Goal: Use online tool/utility: Utilize a website feature to perform a specific function

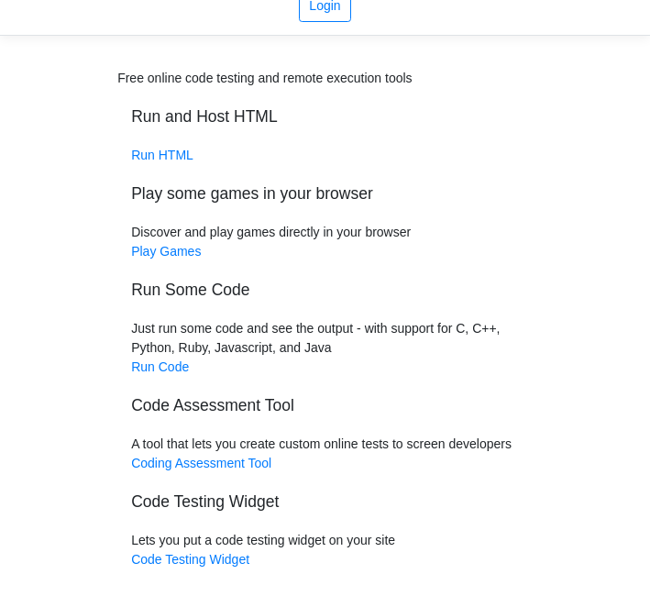
scroll to position [74, 0]
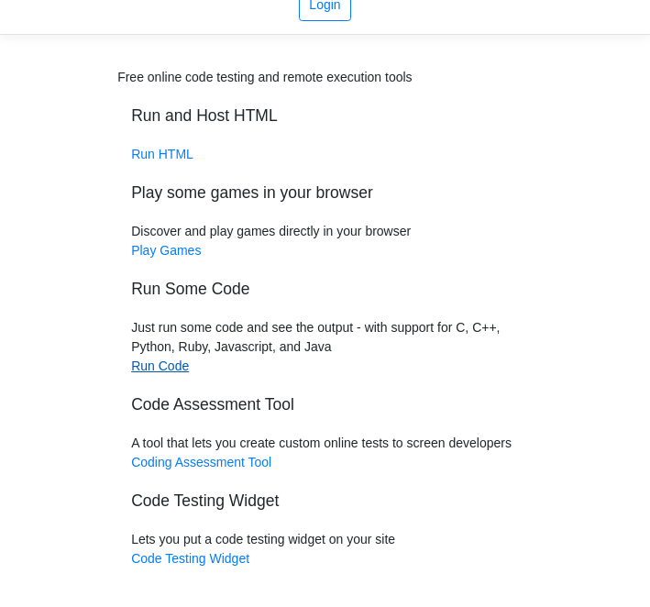
click at [163, 369] on link "Run Code" at bounding box center [160, 366] width 58 height 15
click at [175, 151] on link "Run HTML" at bounding box center [162, 154] width 62 height 15
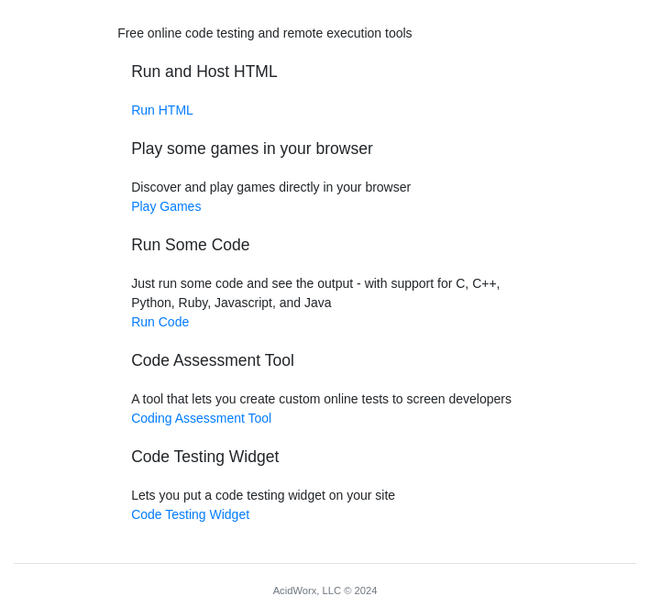
scroll to position [141, 0]
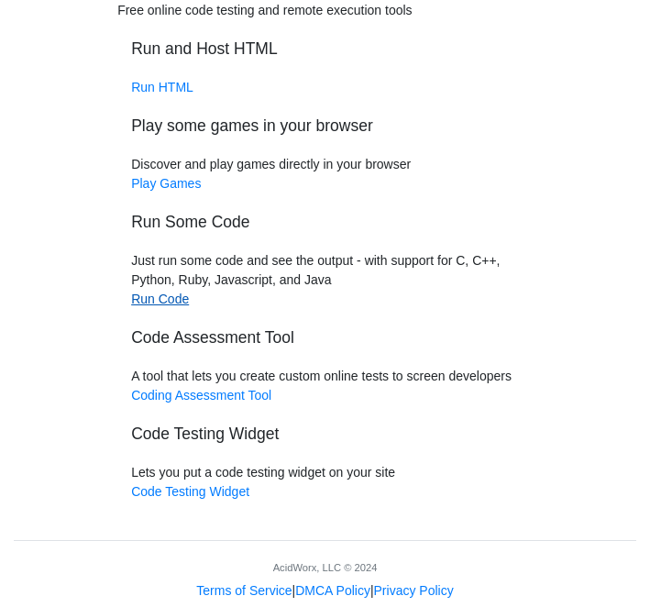
click at [176, 303] on link "Run Code" at bounding box center [160, 299] width 58 height 15
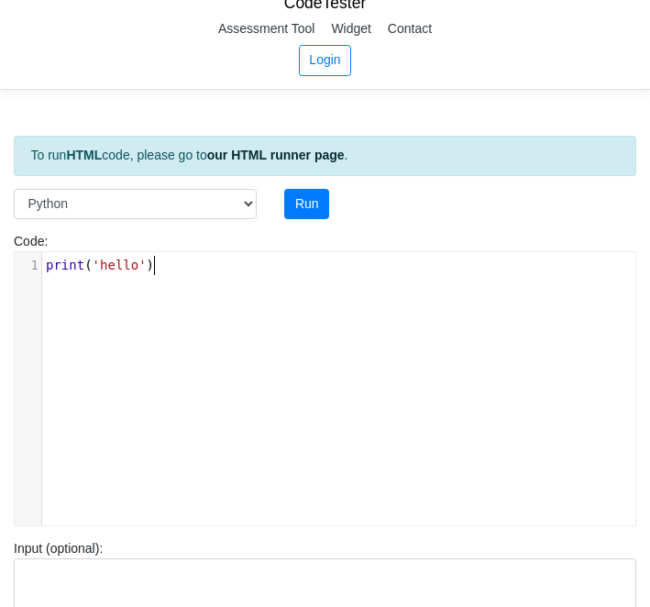
scroll to position [6, 0]
click at [205, 274] on pre "print ( 'hello' )" at bounding box center [338, 265] width 593 height 19
type textarea "print('hello')"
drag, startPoint x: 205, startPoint y: 274, endPoint x: 8, endPoint y: 264, distance: 196.5
click at [8, 264] on div "Code: print('hello') print('hello') x 1 print ( 'hello' )" at bounding box center [325, 379] width 650 height 294
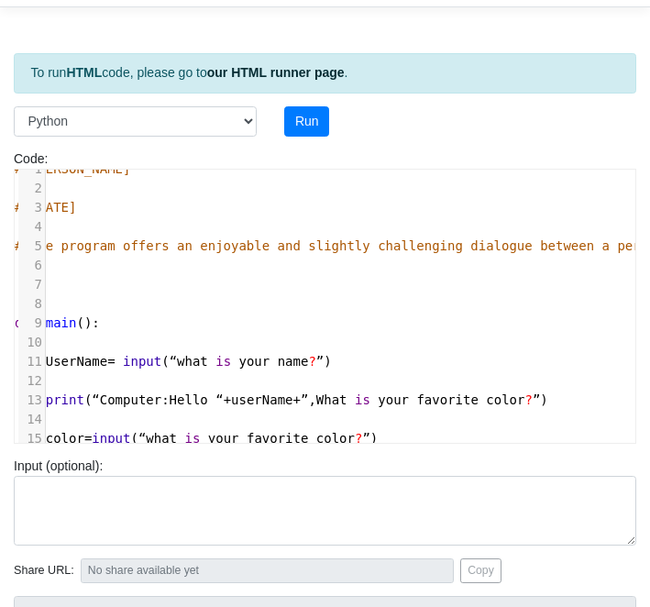
scroll to position [0, 0]
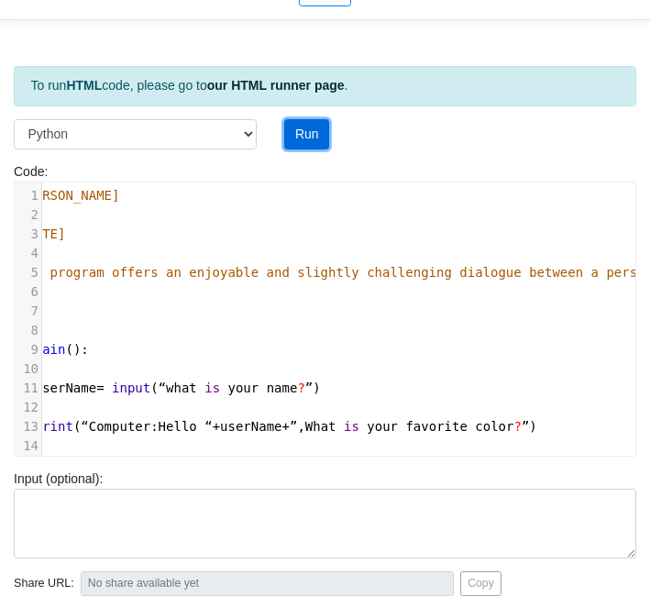
click at [313, 124] on button "Run" at bounding box center [306, 134] width 45 height 31
type input "https://codetester.io/runner?s=4MX6YEowlo"
type textarea "Submission status: Runtime Error (NZEC) Stderr: File "script.py", line 11 UserN…"
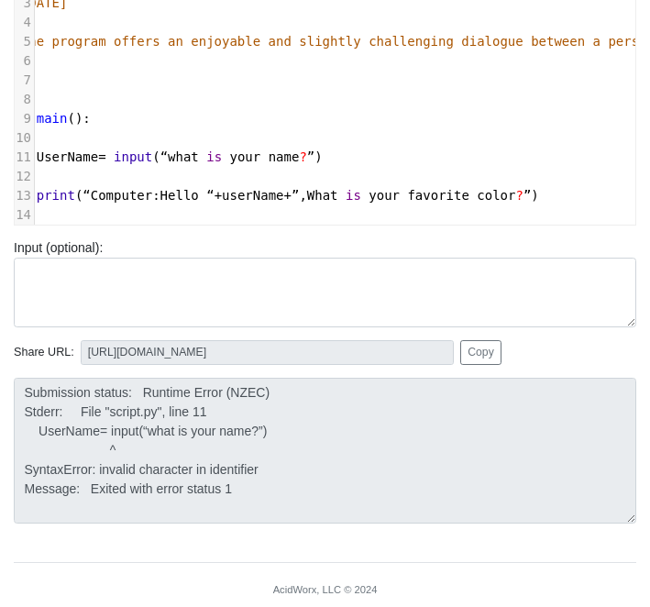
scroll to position [0, 26]
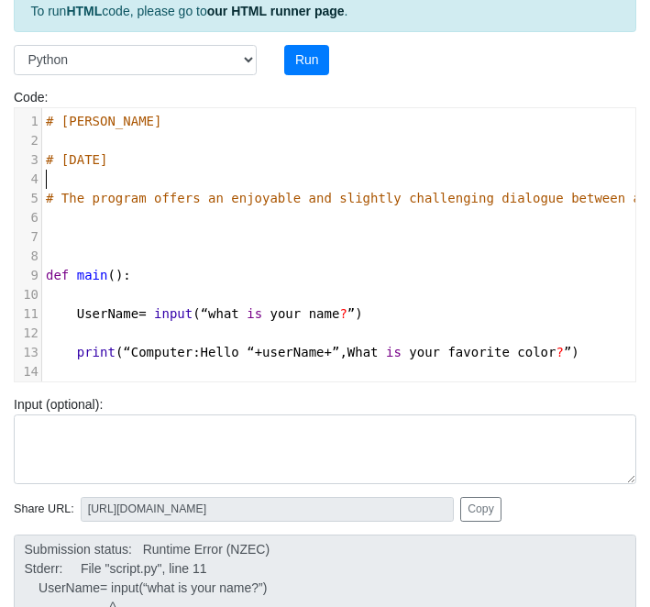
click at [66, 176] on pre "​" at bounding box center [617, 179] width 1150 height 19
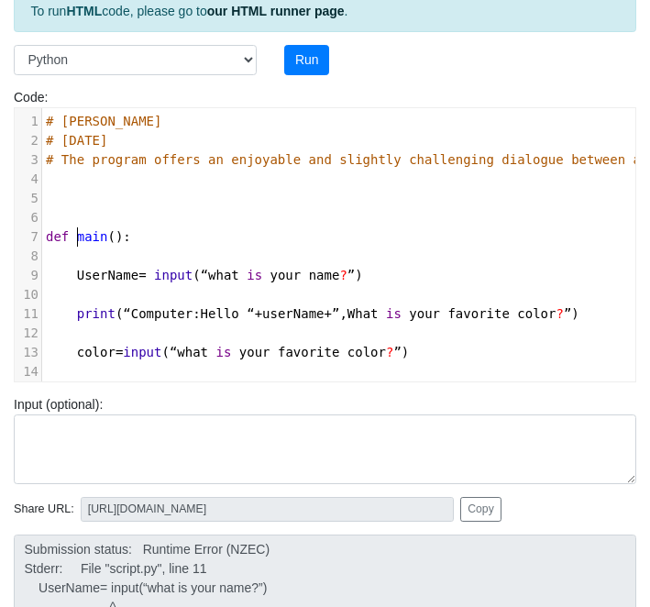
click at [76, 228] on pre "def main ():" at bounding box center [617, 236] width 1150 height 19
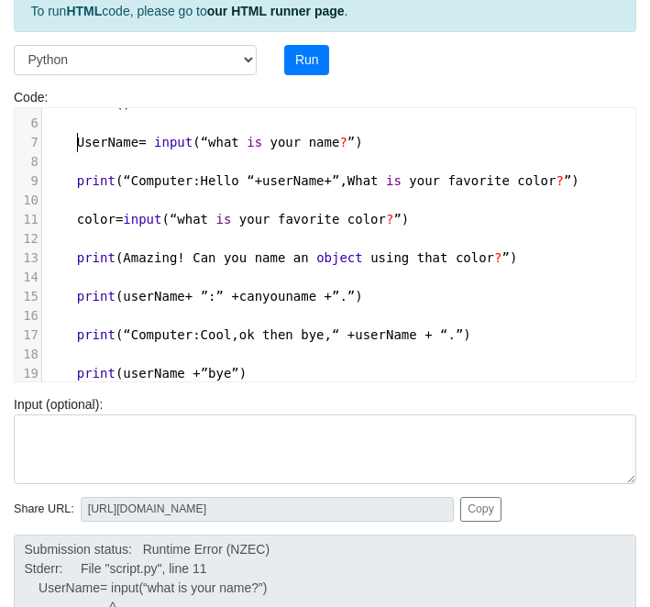
click at [80, 148] on span "UserName" at bounding box center [107, 142] width 61 height 15
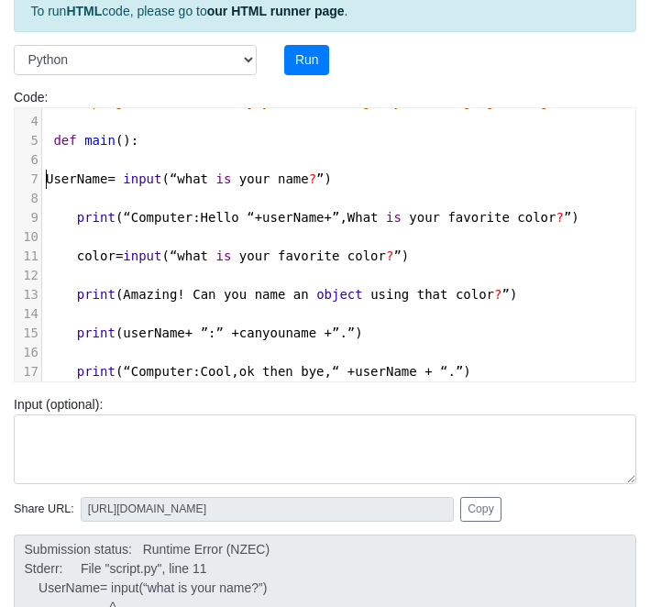
click at [81, 210] on span "print" at bounding box center [96, 217] width 39 height 15
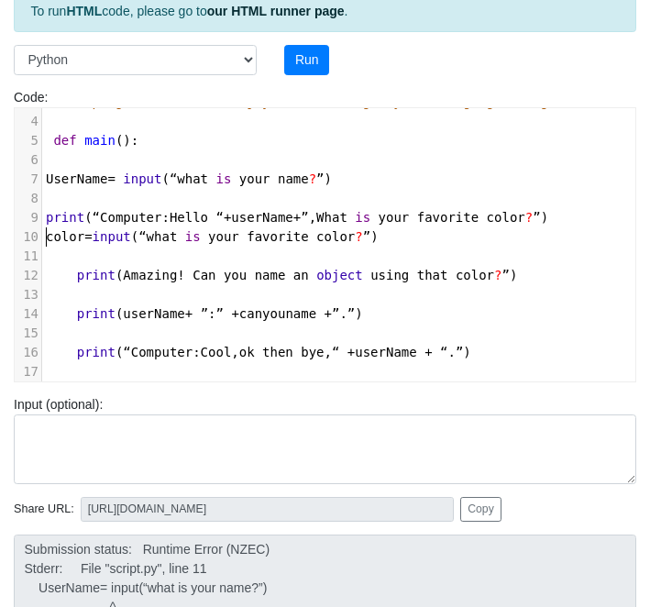
click at [63, 199] on pre "​" at bounding box center [617, 198] width 1150 height 19
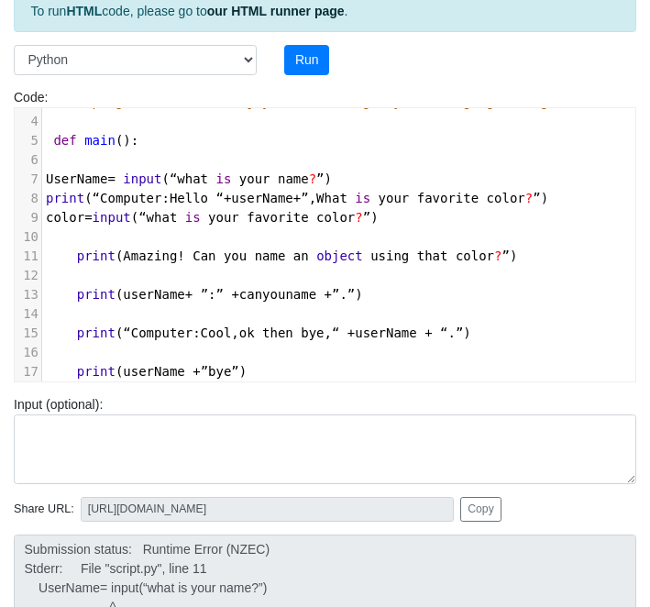
click at [77, 252] on span "print" at bounding box center [96, 256] width 39 height 15
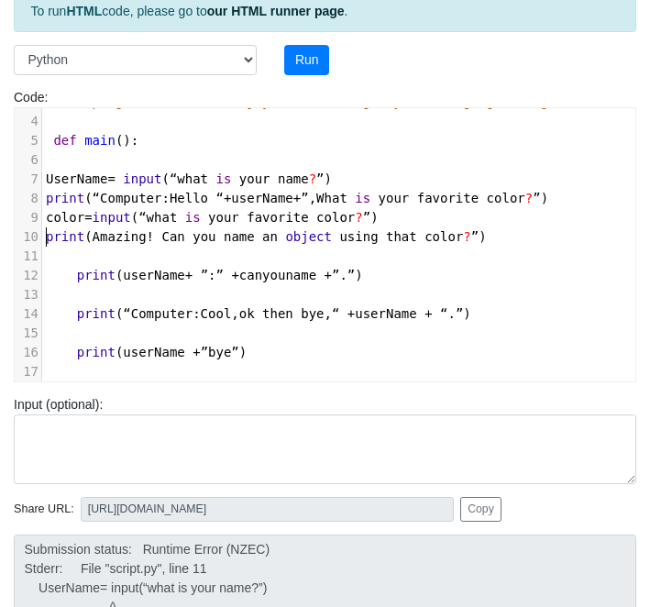
click at [75, 282] on span at bounding box center [61, 275] width 31 height 19
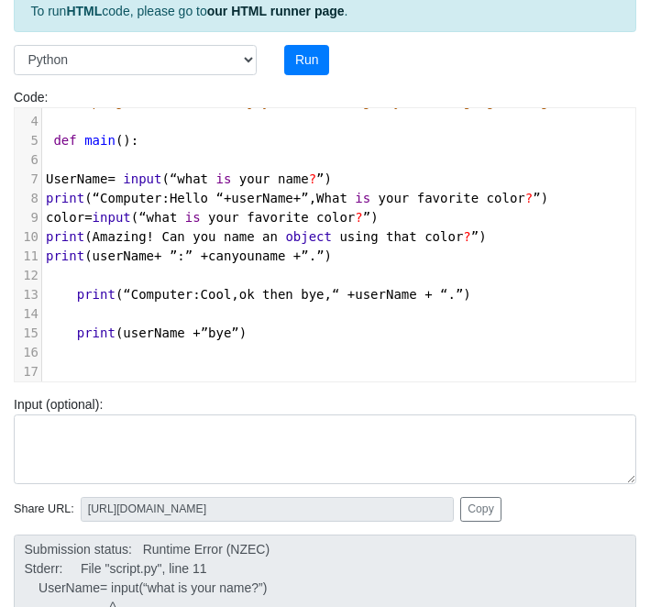
click at [72, 293] on span at bounding box center [61, 294] width 31 height 19
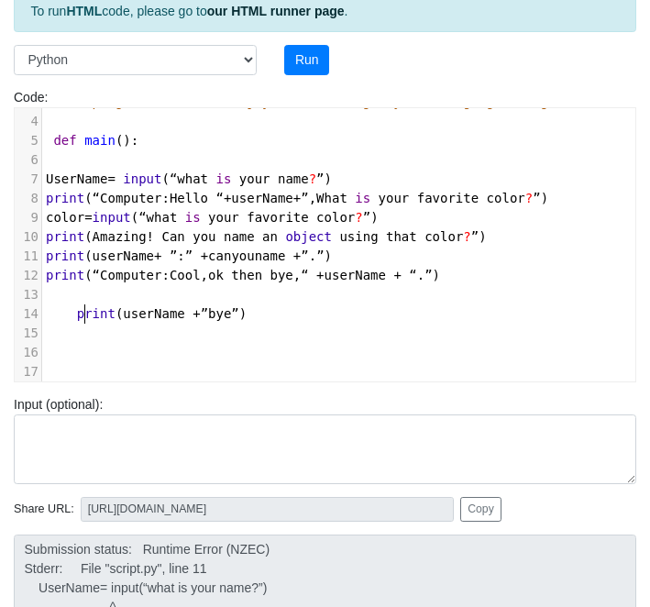
click at [81, 317] on span "print" at bounding box center [96, 313] width 39 height 15
type textarea "p"
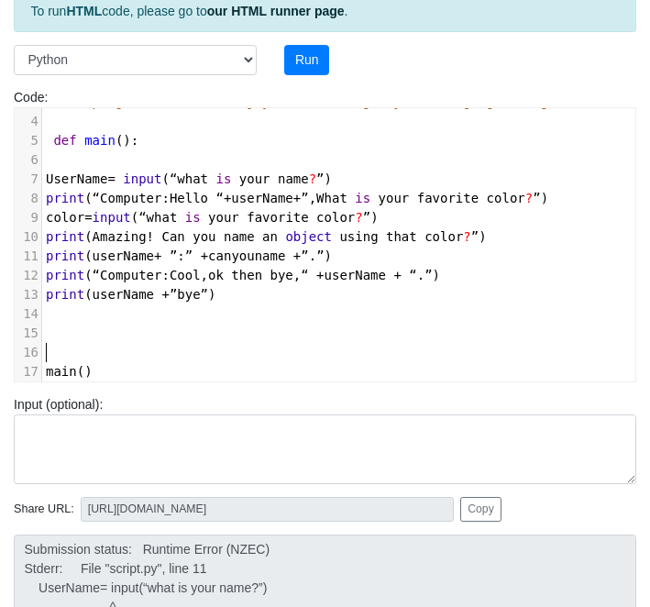
click at [79, 352] on pre "​" at bounding box center [617, 352] width 1150 height 19
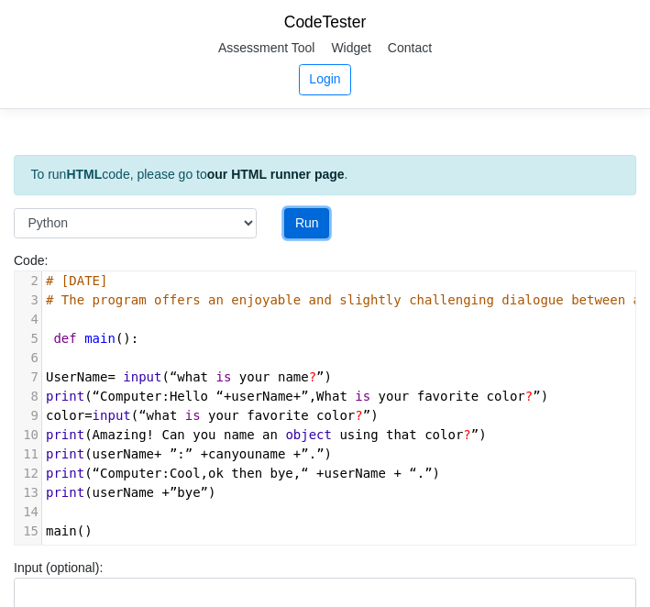
click at [300, 220] on button "Run" at bounding box center [306, 223] width 45 height 31
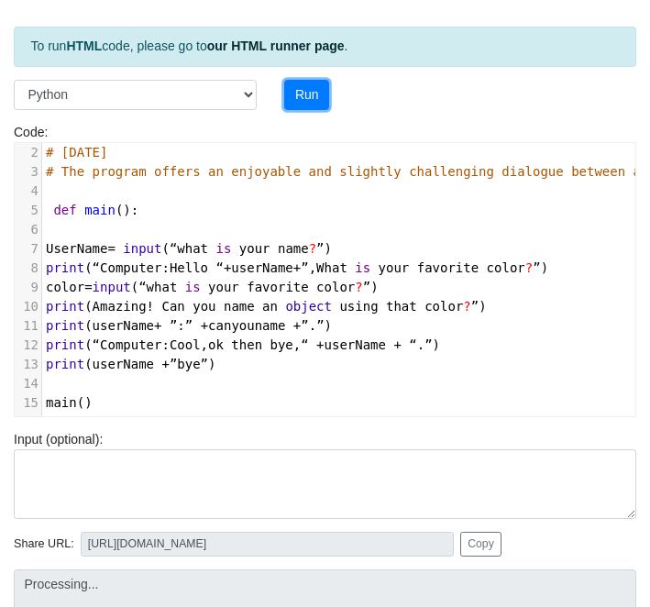
type input "https://codetester.io/runner?s=dYWNLNGbX5"
type textarea "Submission status: Runtime Error (NZEC) Stderr: File "script.py", line 5 def ma…"
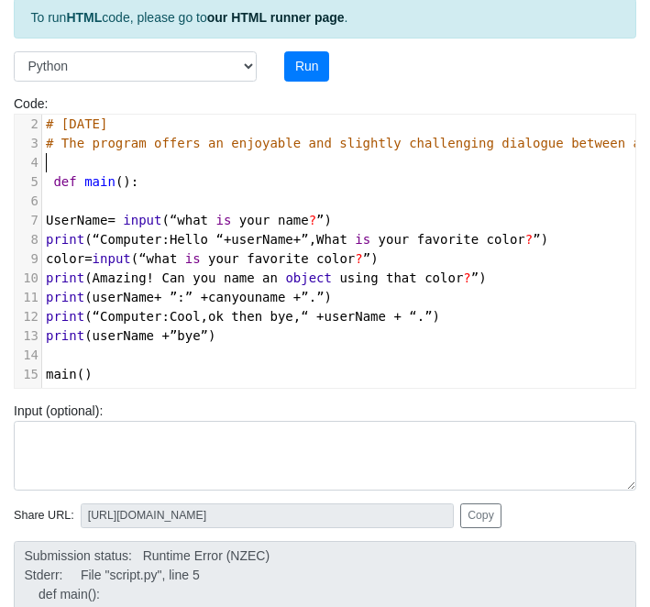
type textarea "# David Myers # 8/18/25 # The program offers an enjoyable and slightly challeng…"
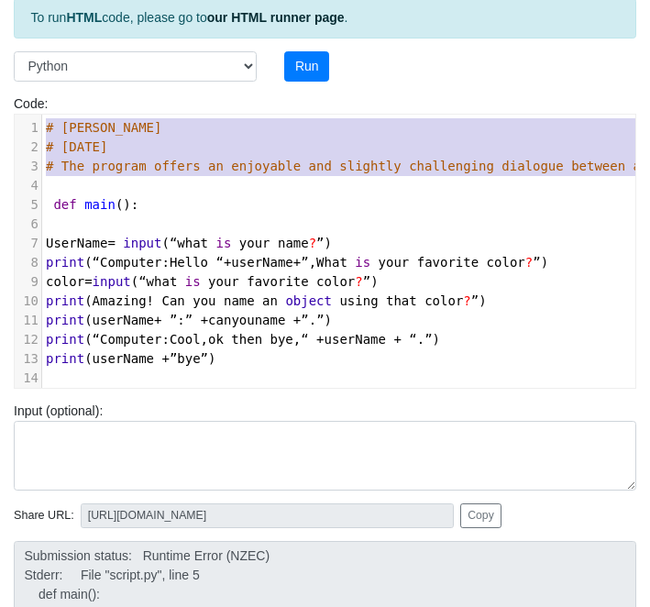
drag, startPoint x: 105, startPoint y: 164, endPoint x: 1, endPoint y: 80, distance: 134.4
click at [1, 80] on div "To run HTML code, please go to our HTML runner page . Language C C++ Go Java Ja…" at bounding box center [325, 376] width 650 height 823
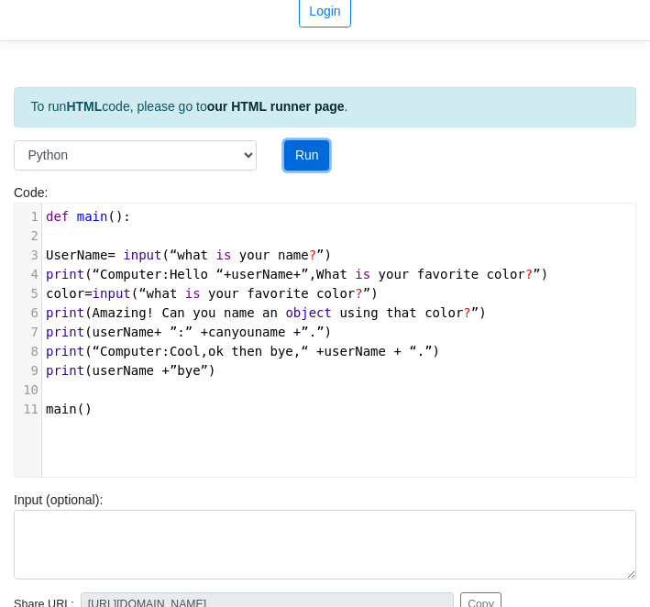
click at [298, 157] on button "Run" at bounding box center [306, 155] width 45 height 31
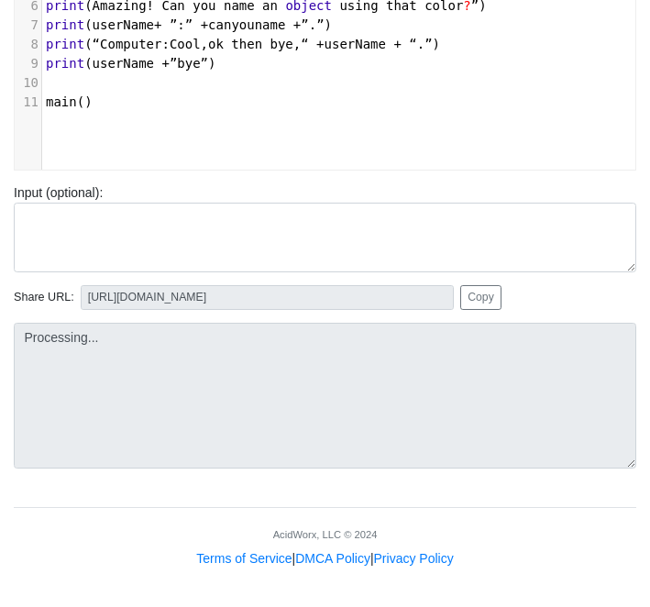
type input "https://codetester.io/runner?s=j2XjPjVyWy"
type textarea "Submission status: Runtime Error (NZEC) Stderr: File "script.py", line 3 UserNa…"
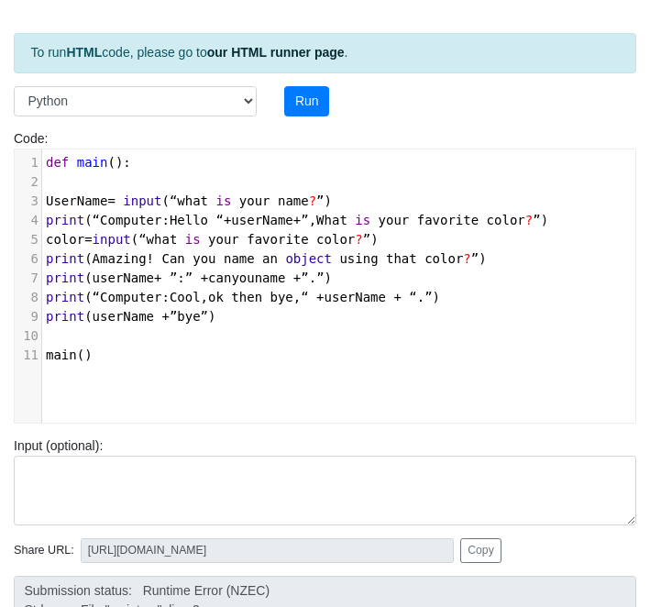
click at [114, 161] on span "def main ():" at bounding box center [88, 162] width 85 height 15
type textarea "()"
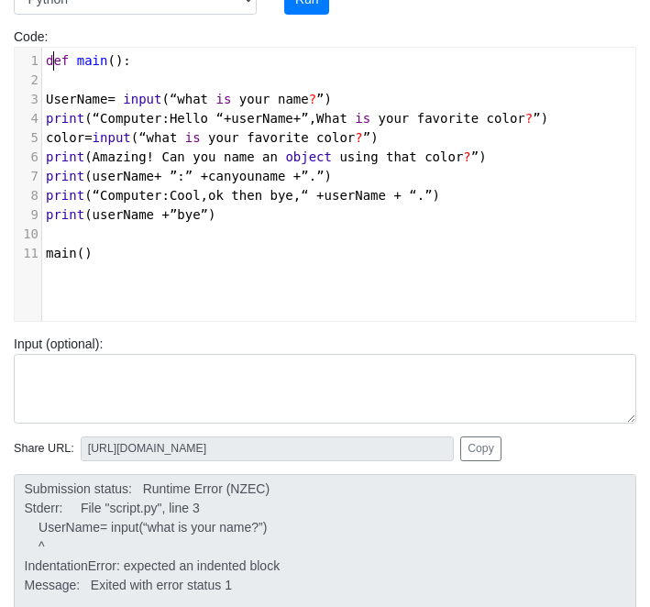
scroll to position [213, 0]
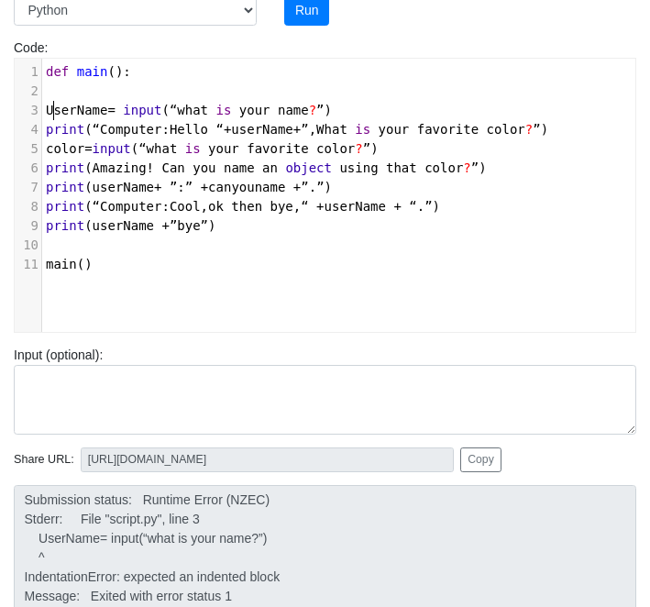
click at [56, 111] on span "UserName" at bounding box center [76, 110] width 61 height 15
type textarea "u"
click at [64, 91] on pre "​" at bounding box center [338, 91] width 593 height 19
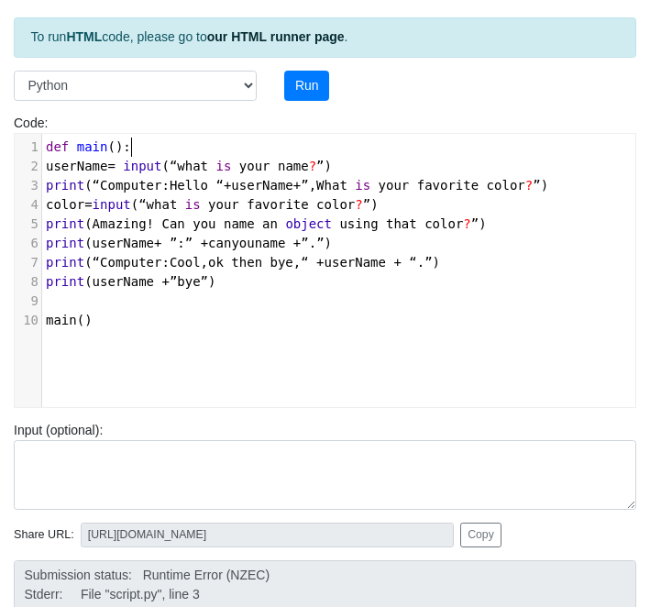
scroll to position [125, 0]
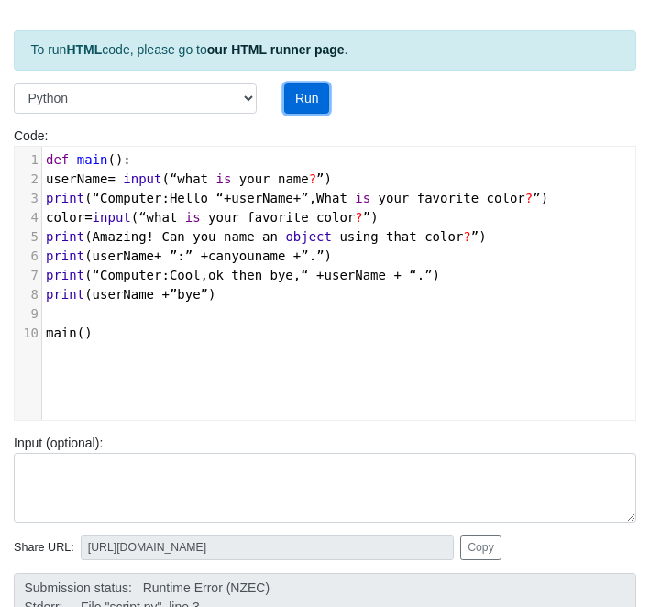
click at [310, 94] on button "Run" at bounding box center [306, 98] width 45 height 31
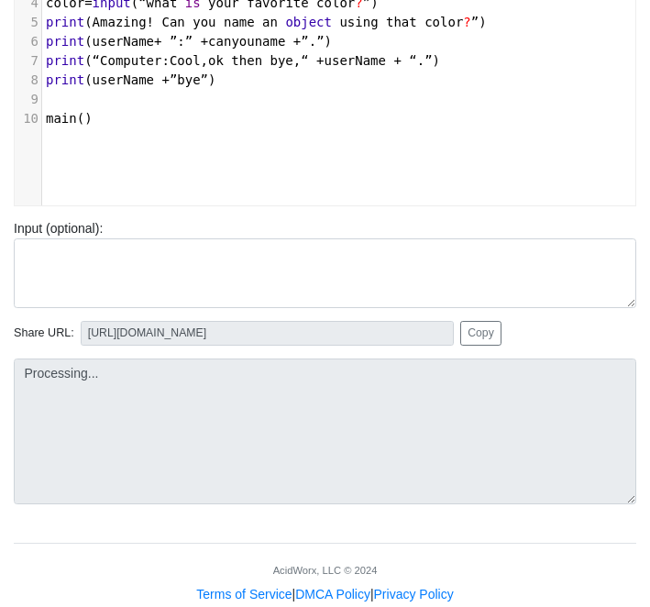
scroll to position [357, 0]
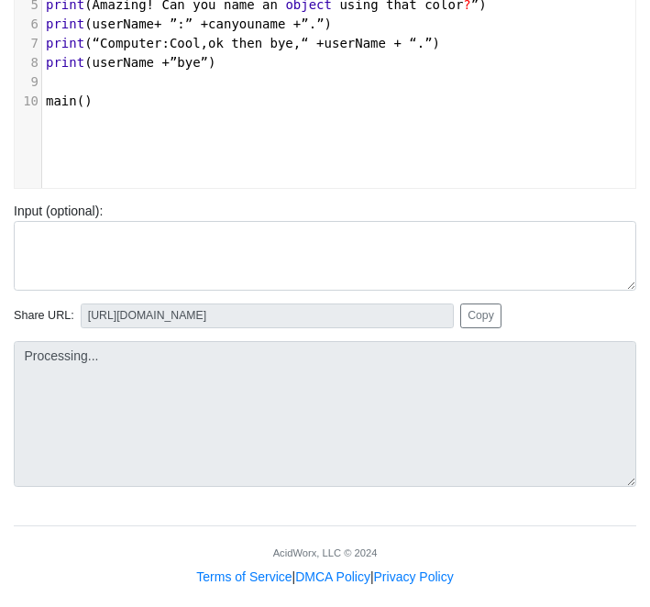
type input "https://codetester.io/runner?s=aPz2jye4zj"
type textarea "Submission status: Runtime Error (NZEC) Stderr: File "script.py", line 2 userNa…"
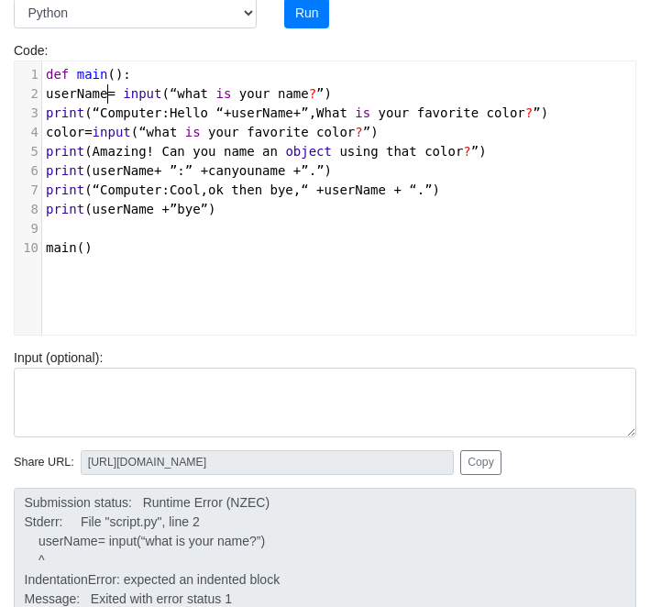
scroll to position [6, 0]
click at [106, 92] on span "userName" at bounding box center [76, 93] width 61 height 15
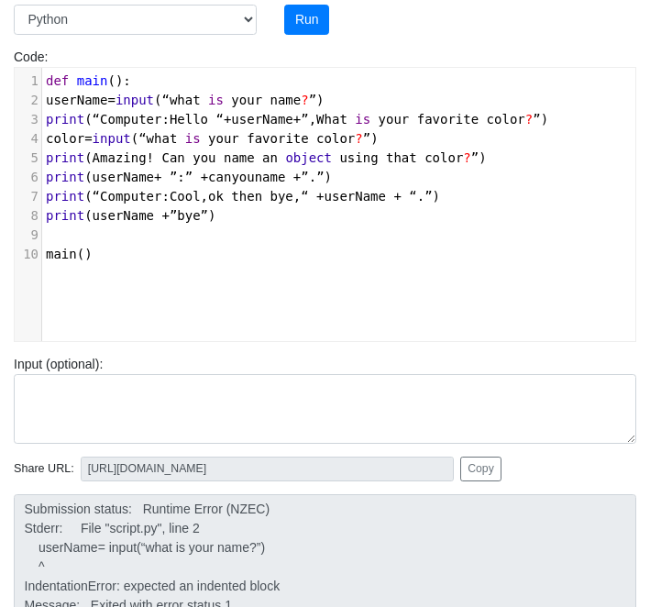
scroll to position [191, 0]
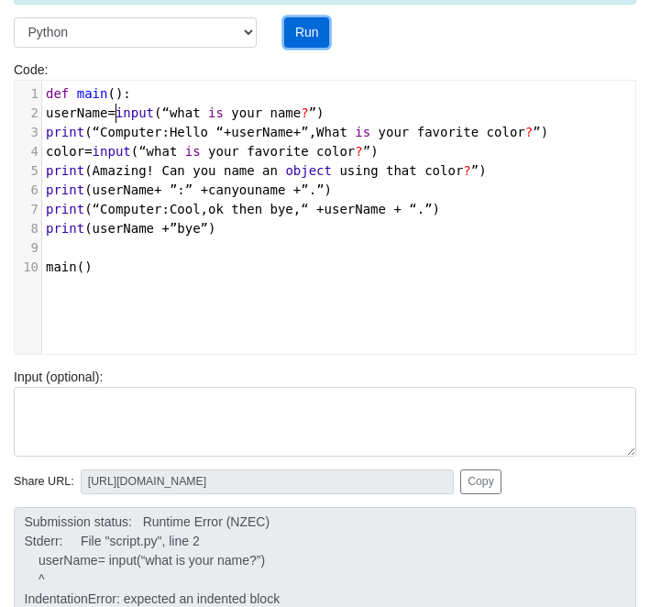
click at [326, 43] on button "Run" at bounding box center [306, 32] width 45 height 31
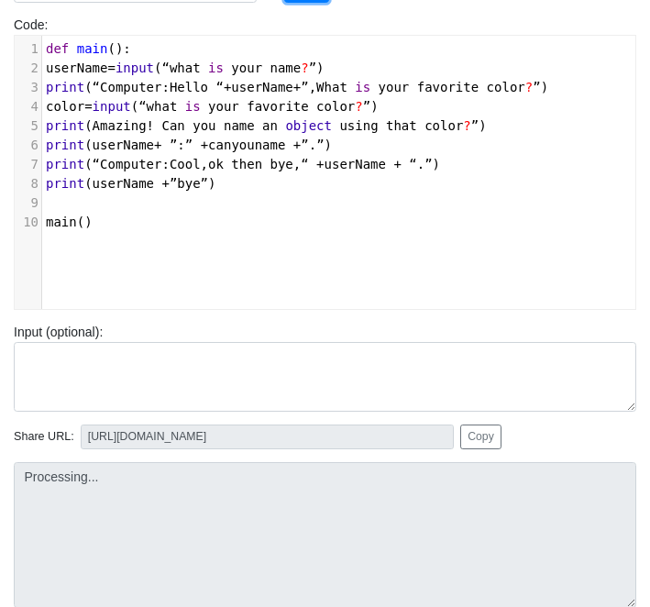
type input "https://codetester.io/runner?s=64zoBJEPXb"
type textarea "Submission status: Runtime Error (NZEC) Stderr: File "script.py", line 2 userNa…"
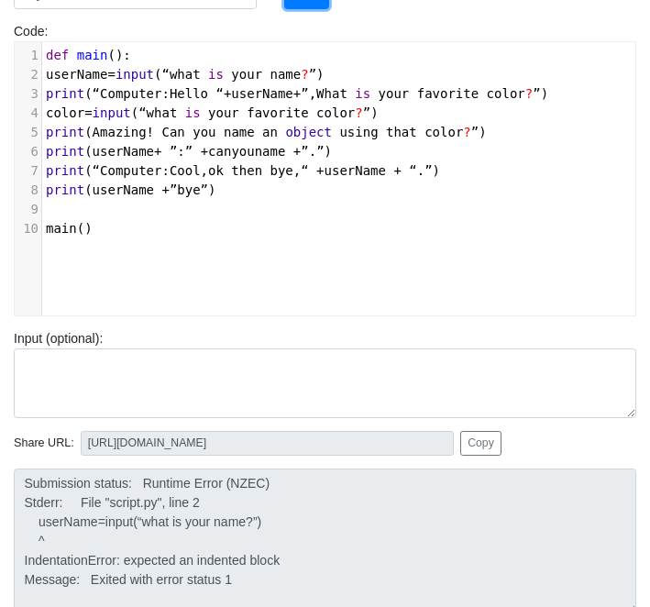
scroll to position [193, 0]
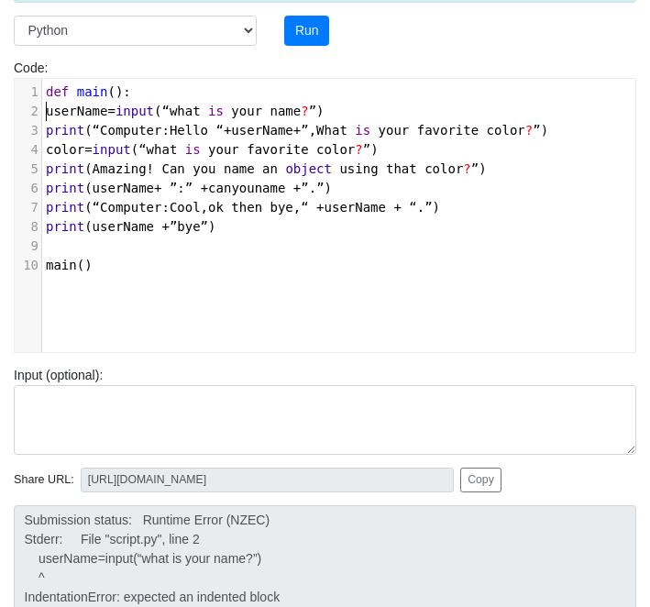
click at [47, 108] on span "userName" at bounding box center [76, 111] width 61 height 15
click at [50, 130] on span "print" at bounding box center [65, 130] width 39 height 15
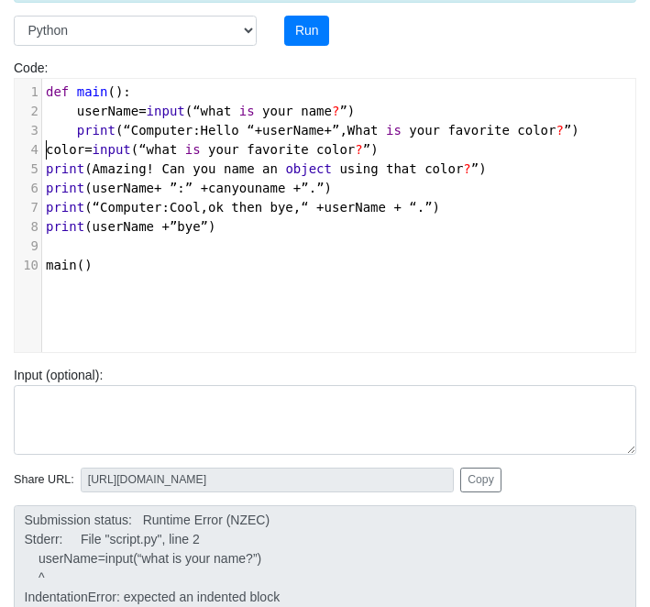
click at [49, 151] on span "color" at bounding box center [65, 149] width 39 height 15
click at [48, 170] on span "print" at bounding box center [65, 168] width 39 height 15
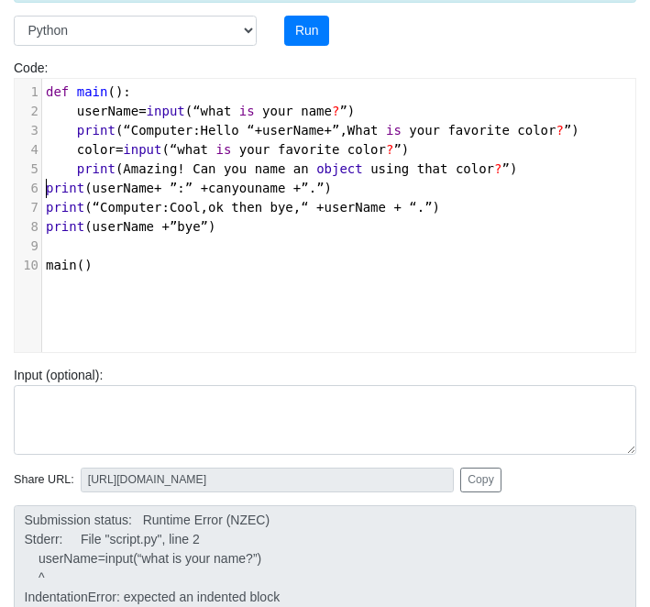
click at [48, 186] on span "print" at bounding box center [65, 188] width 39 height 15
click at [47, 216] on pre "print ( “Computer : Cool , ok then bye , “ + userName + “ . ” )" at bounding box center [338, 207] width 593 height 19
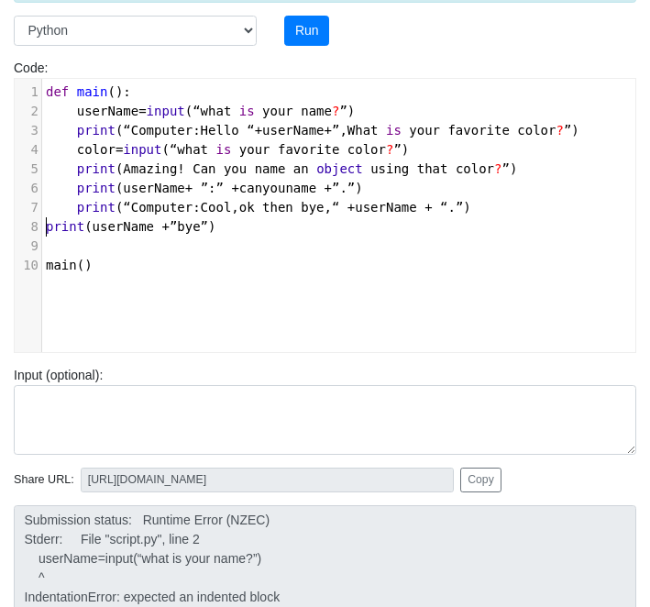
click at [49, 227] on span "print" at bounding box center [65, 226] width 39 height 15
click at [303, 33] on button "Run" at bounding box center [306, 31] width 45 height 31
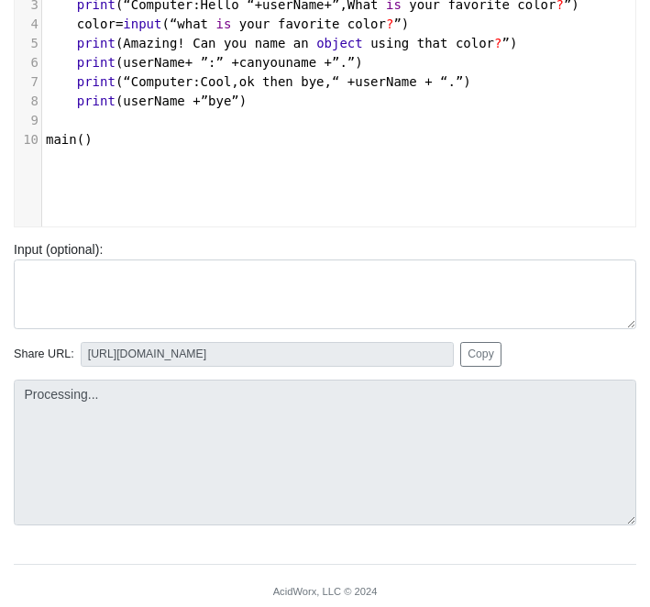
type input "https://codetester.io/runner?s=oQXdpNPpXR"
type textarea "Submission status: Runtime Error (NZEC) Stderr: File "script.py", line 2 userNa…"
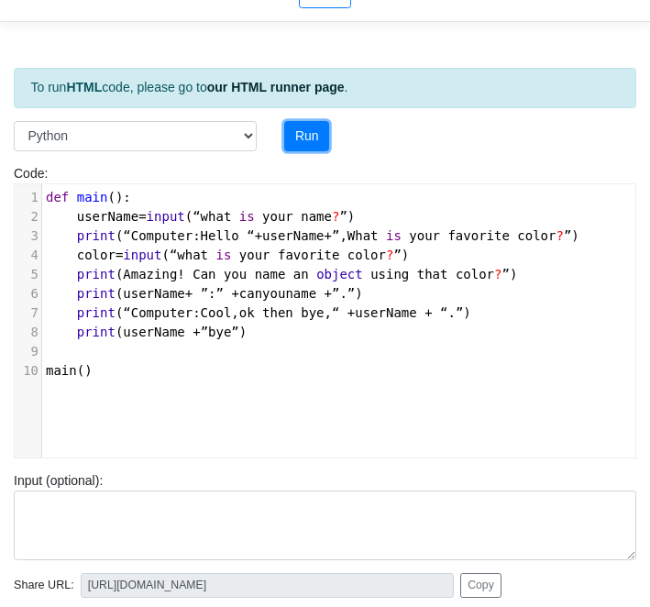
scroll to position [93, 0]
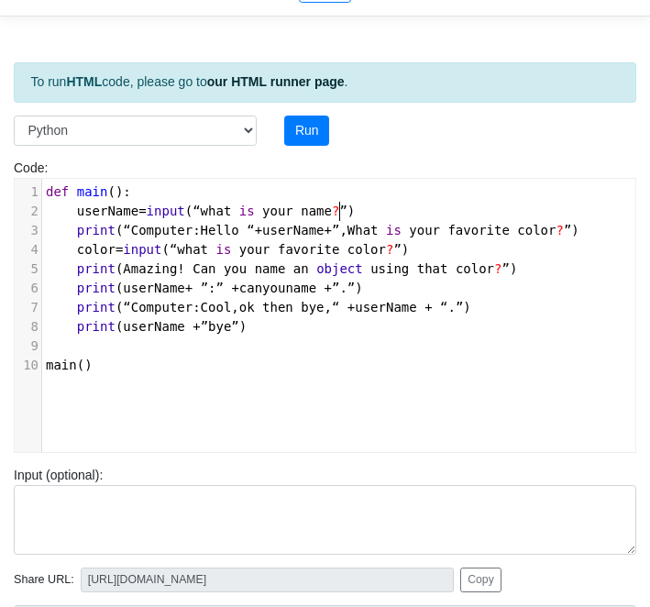
click at [340, 212] on span "”" at bounding box center [342, 211] width 7 height 15
click at [396, 250] on span "”" at bounding box center [396, 249] width 7 height 15
click at [341, 211] on span "userName = input ( “what is your name ? ” )" at bounding box center [204, 211] width 317 height 15
click at [393, 249] on span "color = input ( “what is your favorite color ? ” )" at bounding box center [231, 249] width 371 height 15
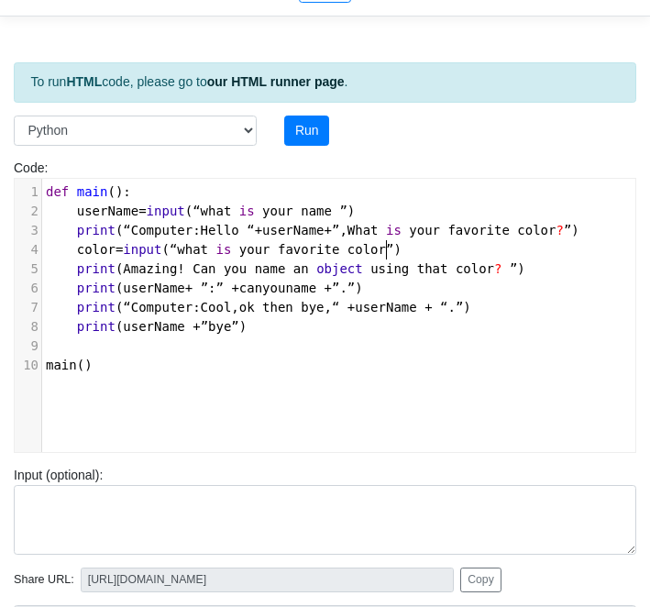
click at [335, 210] on span "userName = input ( “what is your name ” )" at bounding box center [200, 211] width 309 height 15
click at [510, 268] on span "”" at bounding box center [513, 268] width 7 height 15
click at [571, 232] on span "”" at bounding box center [567, 230] width 7 height 15
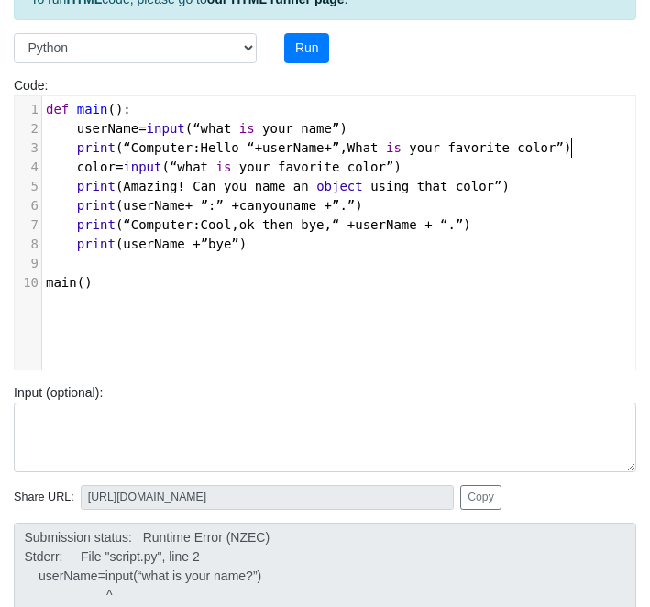
click at [314, 31] on div "To run HTML code, please go to our HTML runner page . Language C C++ Go Java Ja…" at bounding box center [325, 358] width 650 height 823
click at [312, 43] on button "Run" at bounding box center [306, 48] width 45 height 31
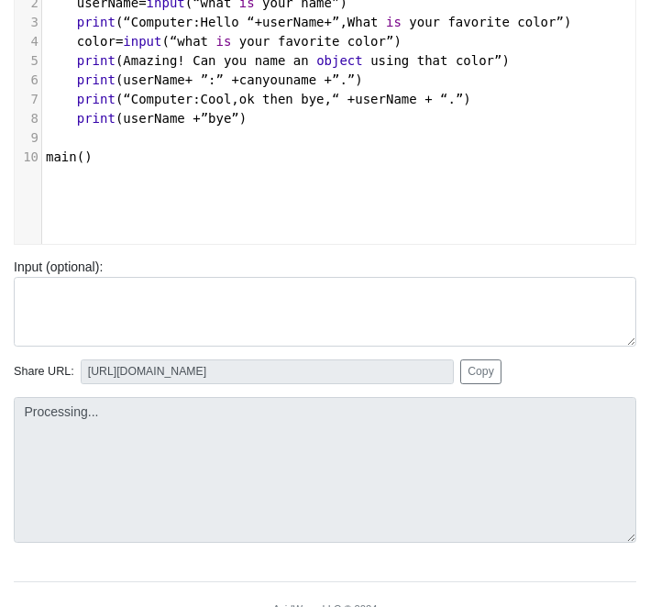
scroll to position [346, 0]
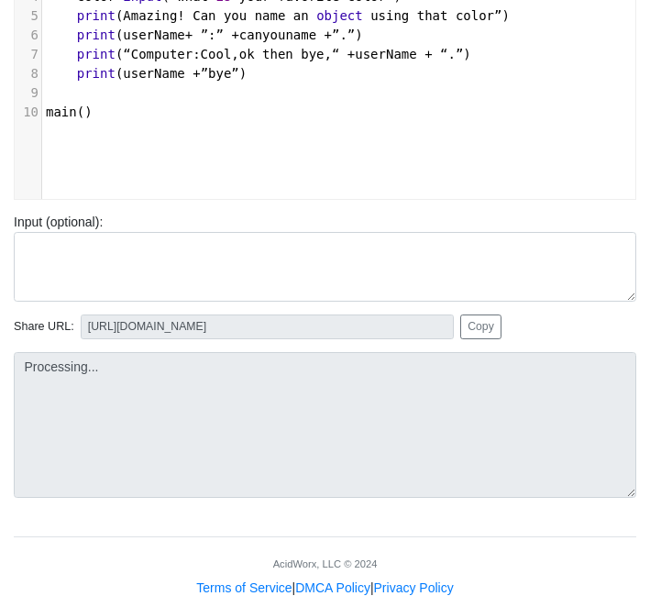
type input "https://codetester.io/runner?s=gVXBRxddXQ"
type textarea "Submission status: Runtime Error (NZEC) Stderr: File "script.py", line 2 userNa…"
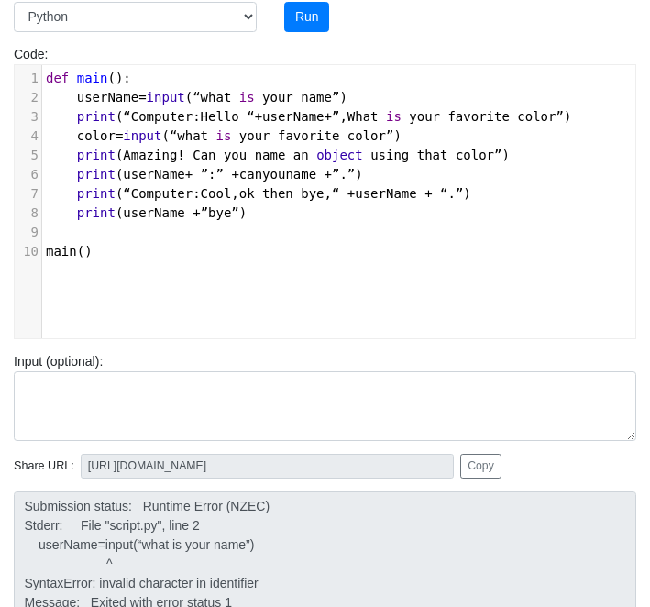
scroll to position [6, 0]
click at [140, 98] on span "=" at bounding box center [141, 97] width 7 height 15
click at [302, 23] on button "Run" at bounding box center [306, 17] width 45 height 31
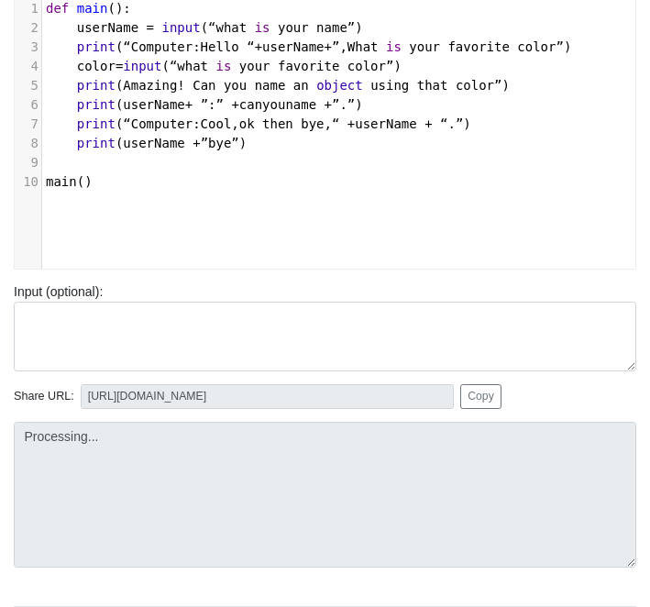
type input "https://codetester.io/runner?s=N8lGENMRz2"
type textarea "Submission status: Runtime Error (NZEC) Stderr: File "script.py", line 2 userNa…"
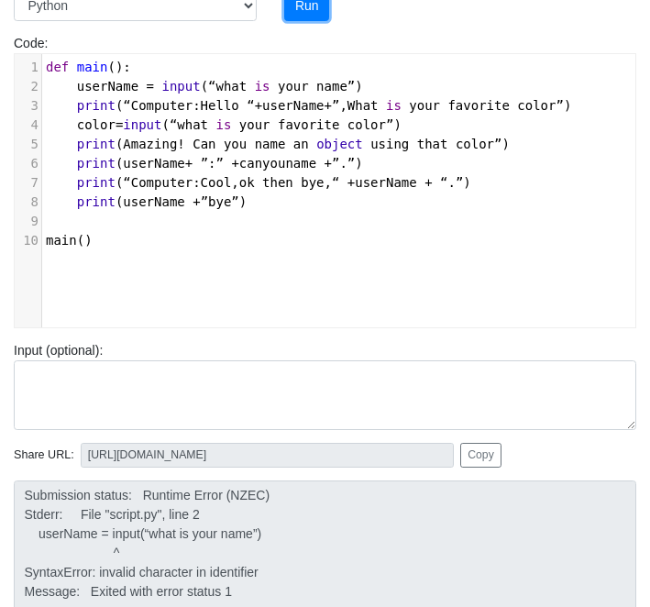
scroll to position [177, 0]
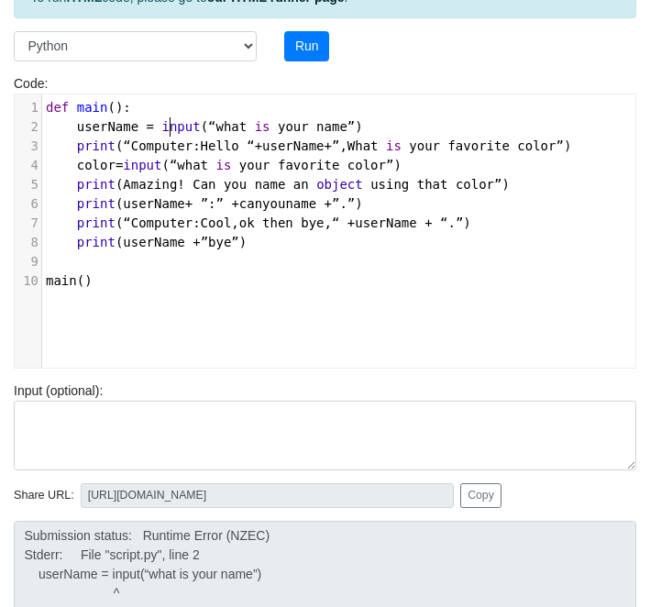
click at [166, 127] on span "input" at bounding box center [180, 126] width 39 height 15
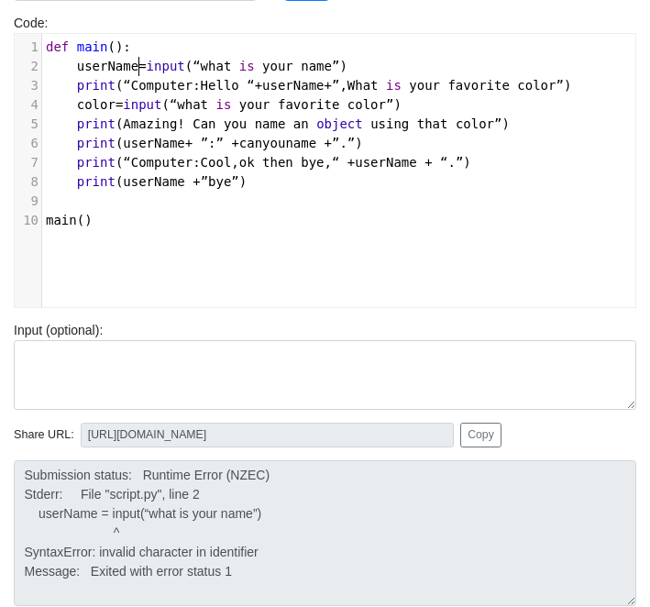
scroll to position [251, 0]
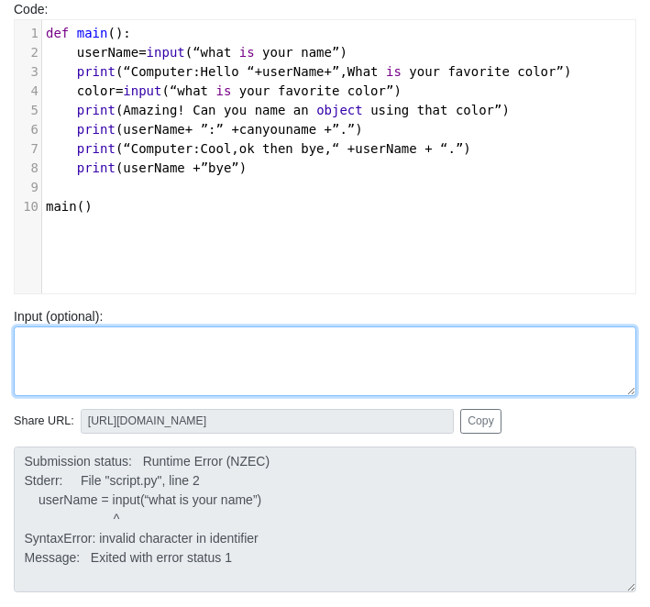
click at [403, 357] on textarea at bounding box center [325, 361] width 623 height 70
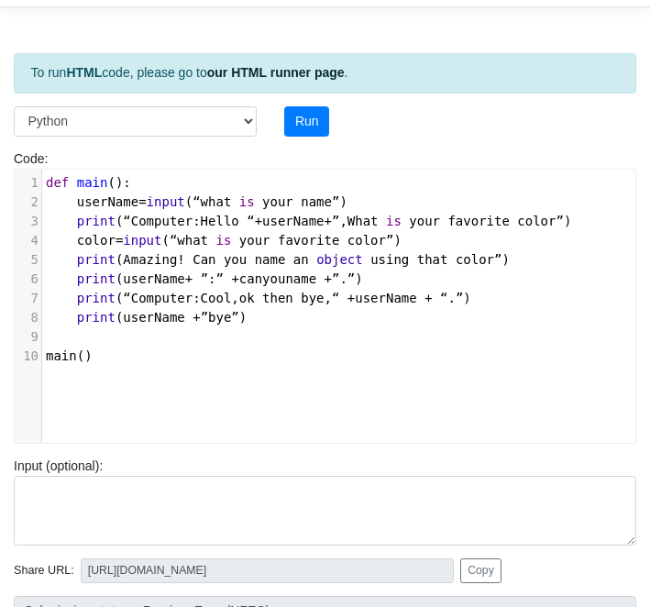
scroll to position [6, 0]
type textarea "def main(): userName=input(“what is your name”) print(“Computer: Hello “+userNa…"
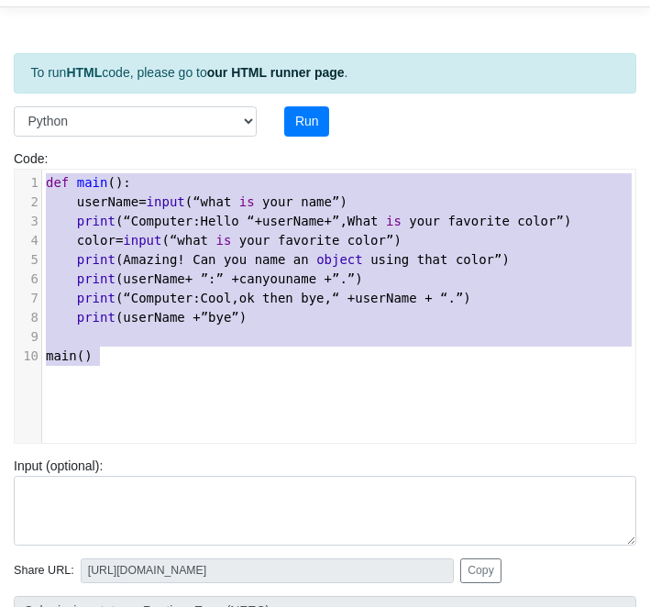
drag, startPoint x: 135, startPoint y: 351, endPoint x: 18, endPoint y: 155, distance: 228.2
click at [18, 154] on div "Code: print('hello') def main(): userName=input(“what is your name”) print(“Com…" at bounding box center [325, 296] width 650 height 294
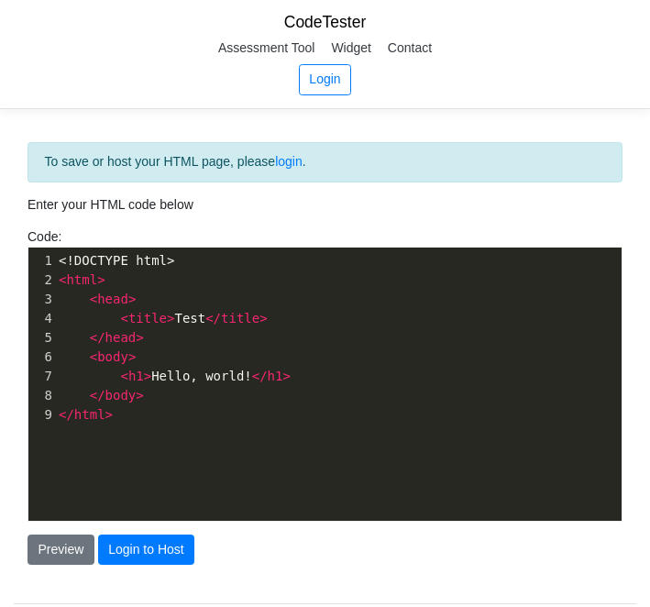
scroll to position [6, 0]
type textarea "<!DOCTYPE html> <html> <head> <title>Test</title> </head> <body> <h1>Hello, wor…"
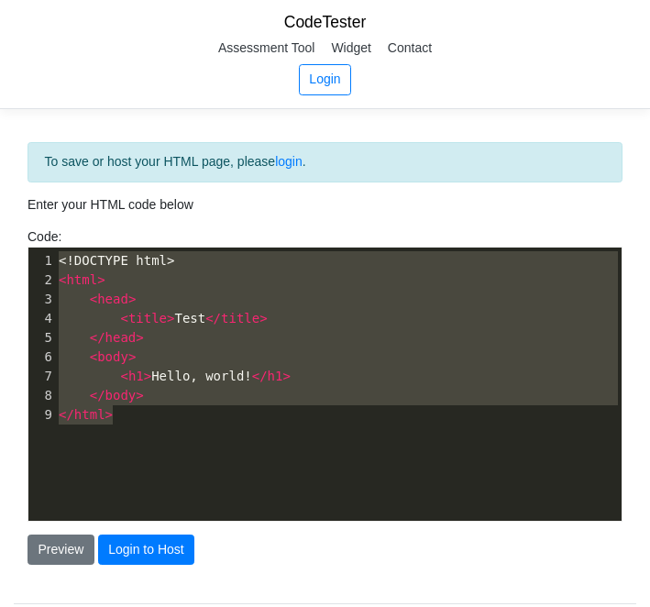
drag, startPoint x: 170, startPoint y: 417, endPoint x: 32, endPoint y: 221, distance: 239.7
click at [32, 221] on div "To save or host your HTML page, please login . Enter your HTML code below Code:…" at bounding box center [325, 354] width 623 height 424
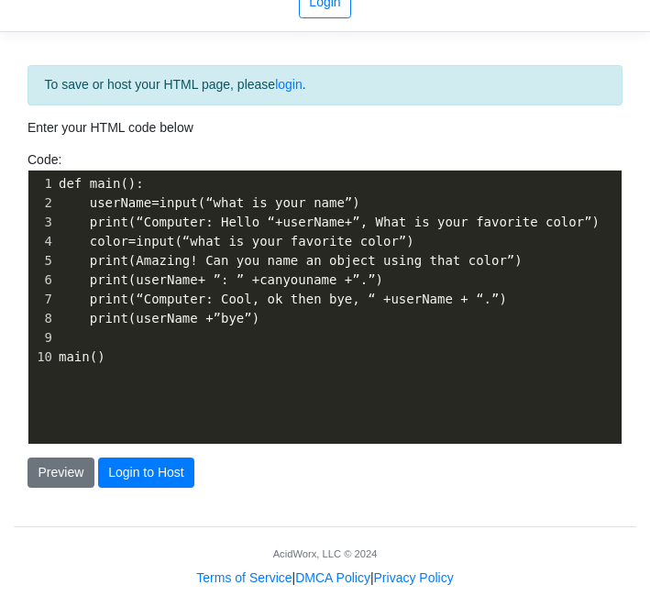
scroll to position [96, 0]
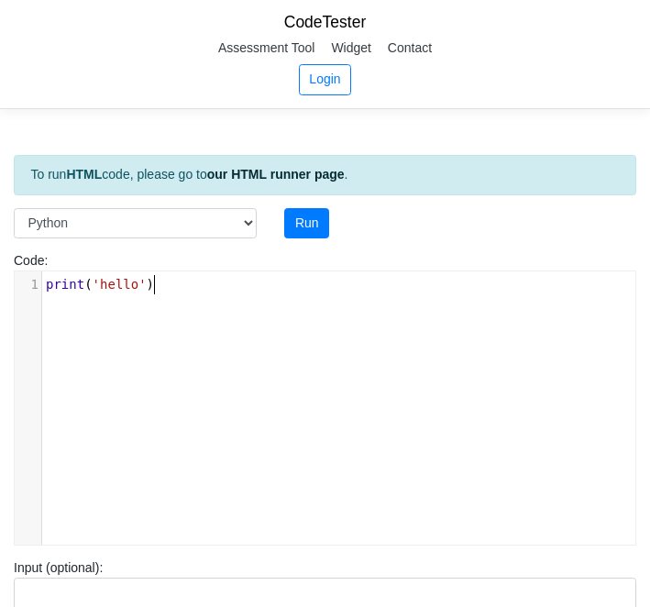
scroll to position [6, 0]
click at [180, 299] on div "xxxxxxxxxx 1 print ( 'hello' )" at bounding box center [339, 421] width 648 height 301
type textarea "print('hello')"
drag, startPoint x: 183, startPoint y: 287, endPoint x: 40, endPoint y: 281, distance: 142.3
click at [42, 281] on div "1 print ( 'hello' )" at bounding box center [338, 284] width 593 height 19
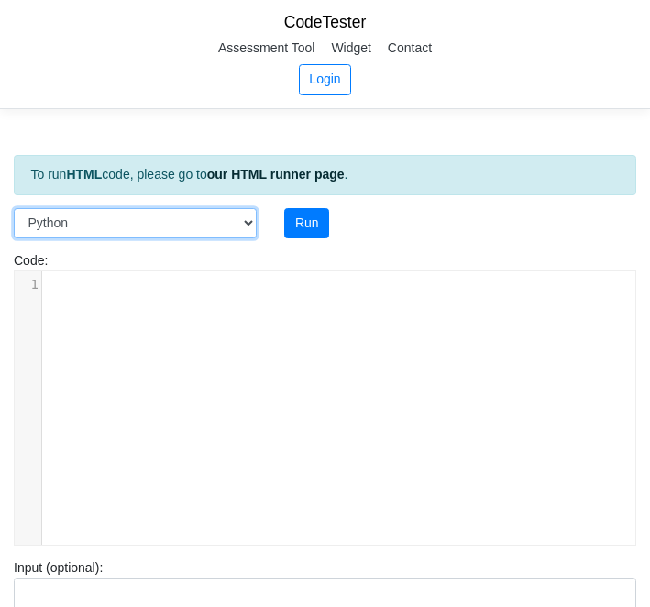
click at [93, 229] on select "C C++ Go Java Javascript Python Ruby" at bounding box center [135, 223] width 243 height 31
click at [116, 222] on select "C C++ Go Java Javascript Python Ruby" at bounding box center [135, 223] width 243 height 31
click at [14, 208] on select "C C++ Go Java Javascript Python Ruby" at bounding box center [135, 223] width 243 height 31
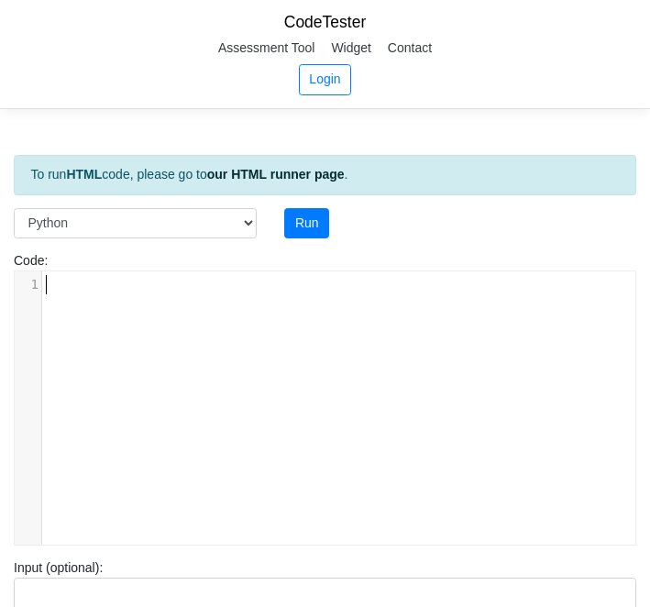
click at [114, 294] on div "​ x 1 ​" at bounding box center [338, 284] width 593 height 27
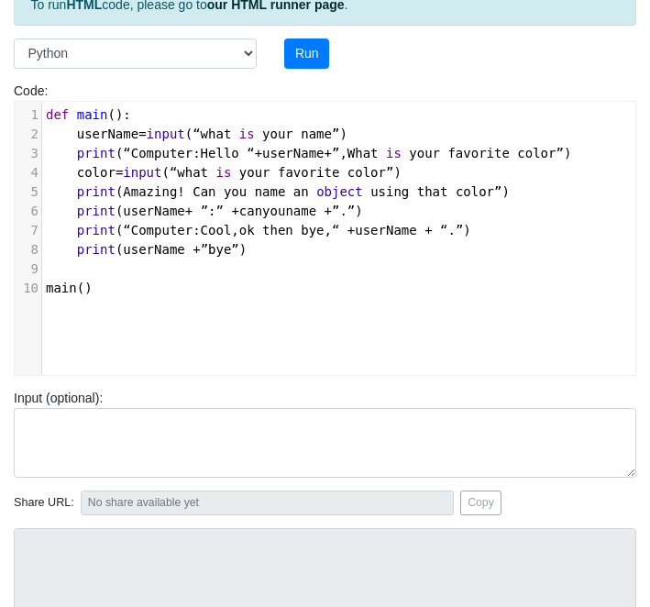
scroll to position [130, 0]
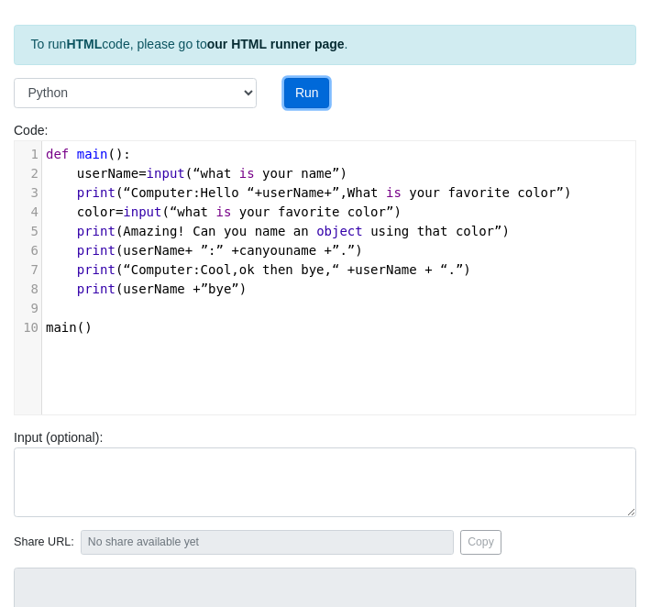
click at [294, 94] on button "Run" at bounding box center [306, 93] width 45 height 31
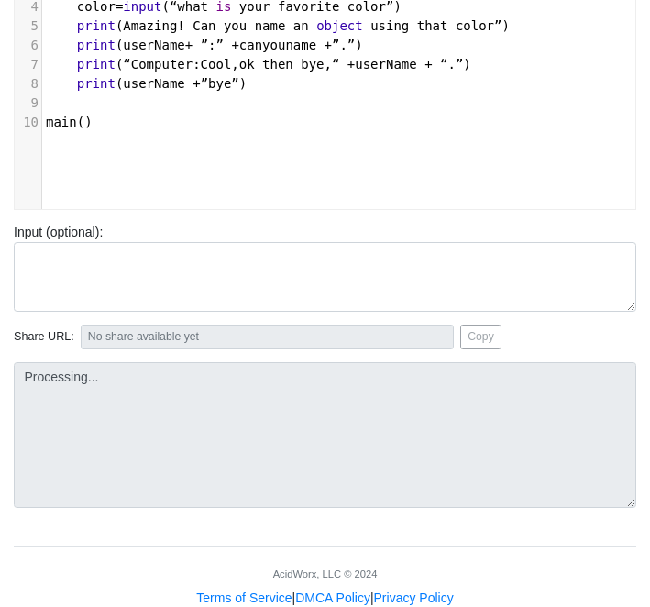
scroll to position [334, 0]
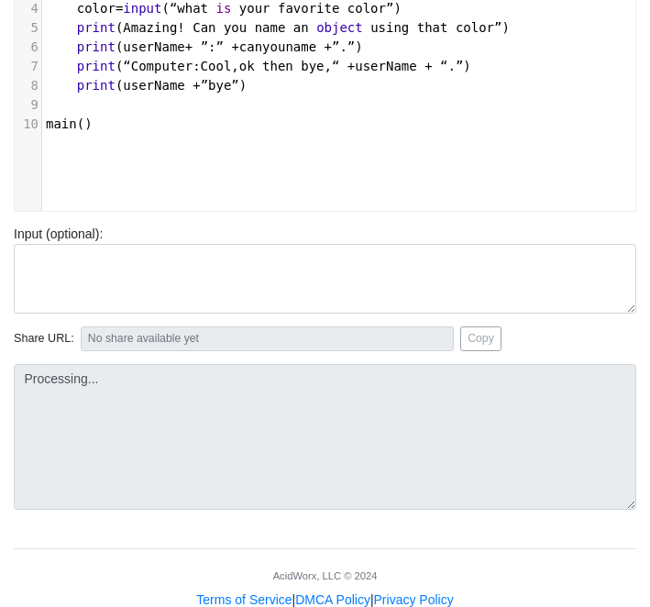
type input "https://codetester.io/runner?s=woXvAvPZl6"
type textarea "Submission status: Runtime Error (NZEC) Stderr: File "script.py", line 2 userNa…"
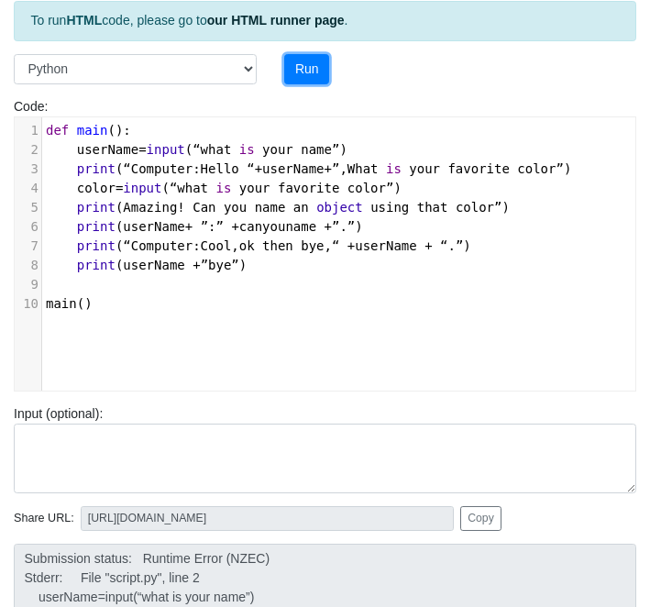
scroll to position [155, 0]
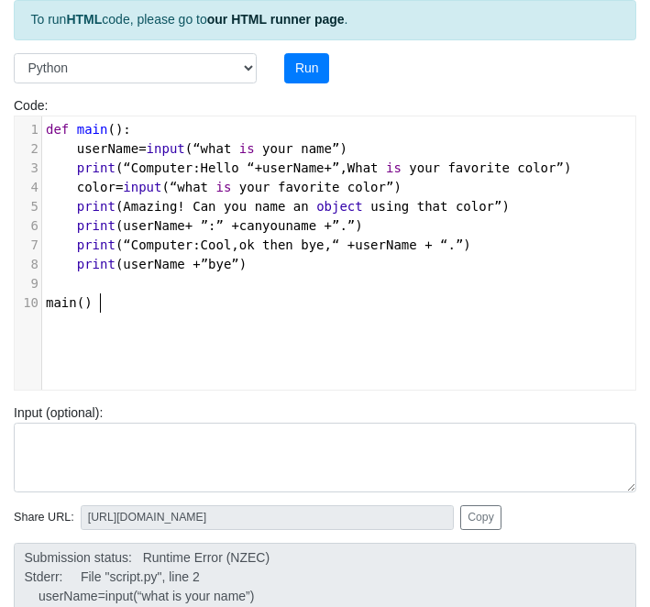
click at [108, 354] on div "​ x 10 1 def main (): 2 userName = input ( “what is your name” ) 3 print ( “Com…" at bounding box center [339, 266] width 648 height 301
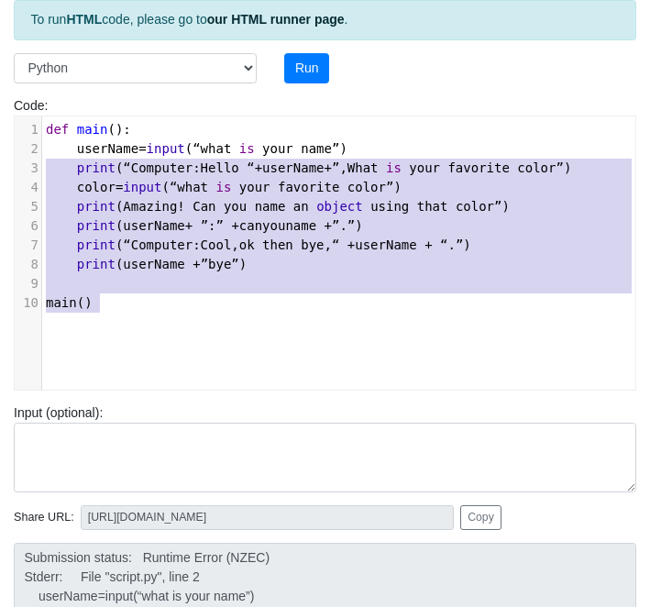
type textarea "def main(): userName=input(“what is your name”) print(“Computer: Hello “+userNa…"
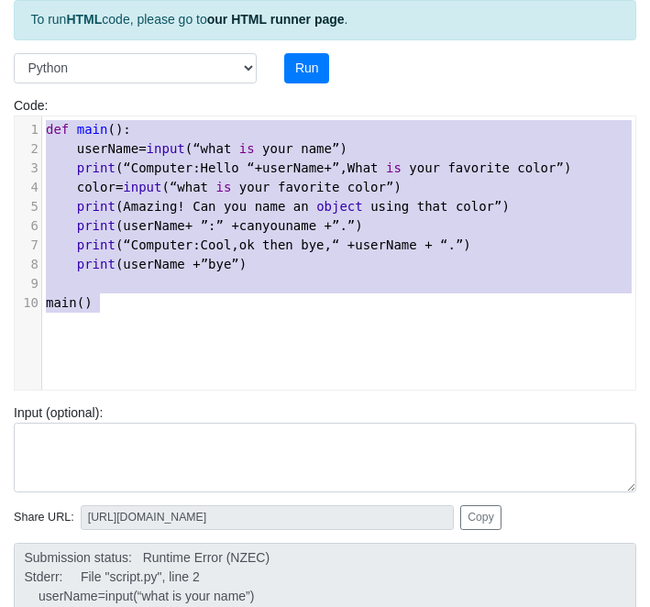
drag, startPoint x: 132, startPoint y: 323, endPoint x: 21, endPoint y: 99, distance: 249.8
click at [21, 99] on div "Code: print('hello') def main(): userName=input(“what is your name”) print(“Com…" at bounding box center [325, 243] width 650 height 294
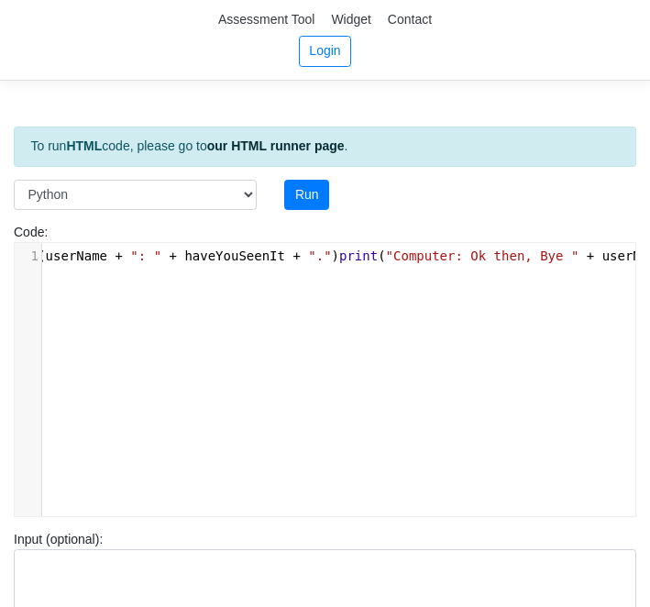
scroll to position [0, 4252]
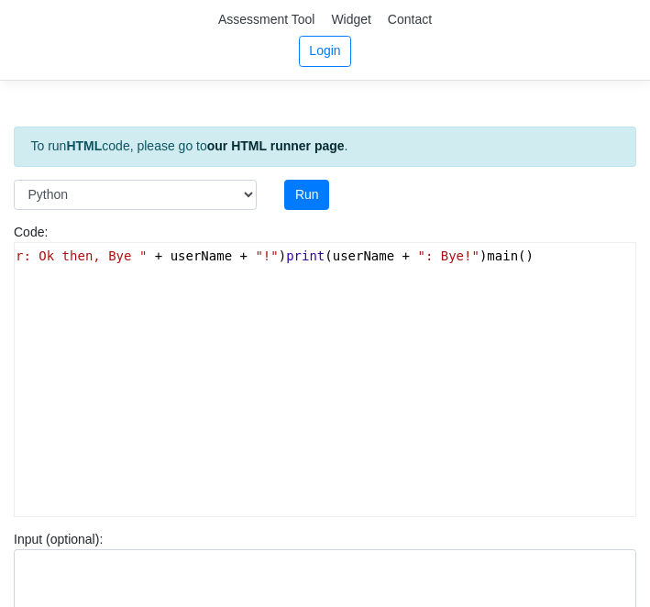
click at [241, 357] on div "​ x 10 1 1 def main (): userName = input ( "What is your name?" ) print ( "Comp…" at bounding box center [339, 393] width 648 height 301
click at [159, 335] on div "​ x 10 1 1 def main (): userName = input ( "What is your name?" ) print ( "Comp…" at bounding box center [339, 393] width 648 height 301
type textarea "def main(): userName = input("What is your name?") print("Computer: Hello " + u…"
click at [159, 335] on div "​ x 10 1 1 def main (): userName = input ( "What is your name?" ) print ( "Comp…" at bounding box center [339, 393] width 648 height 301
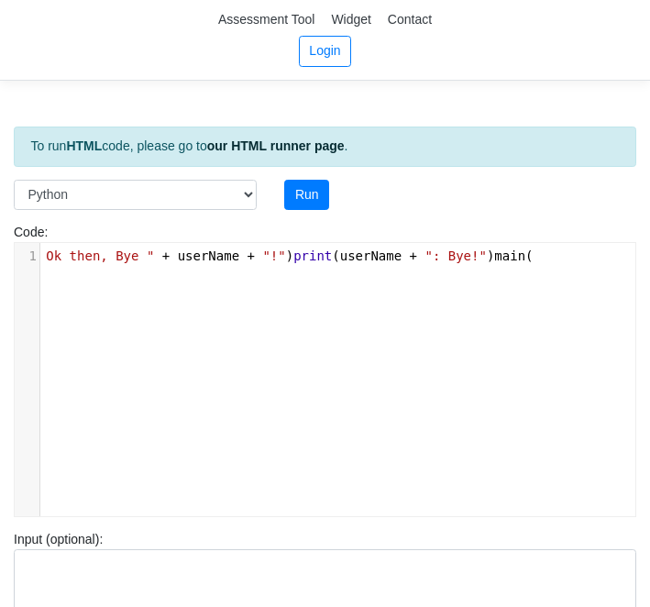
scroll to position [0, 4243]
type textarea ")"
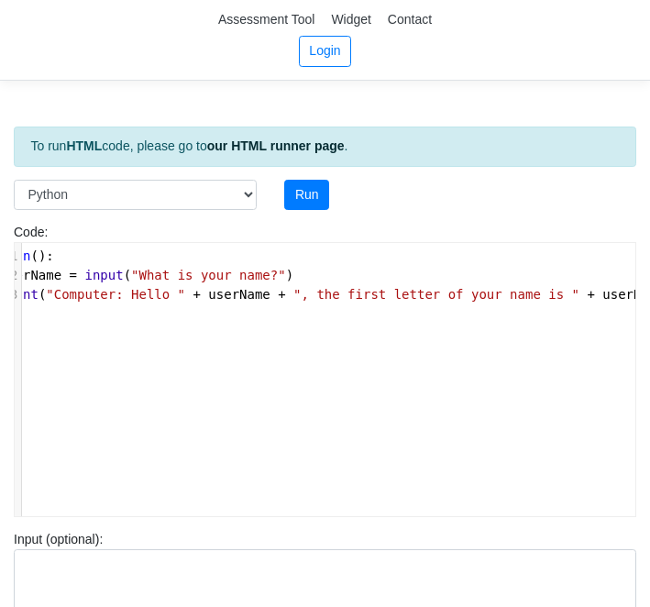
scroll to position [0, 109]
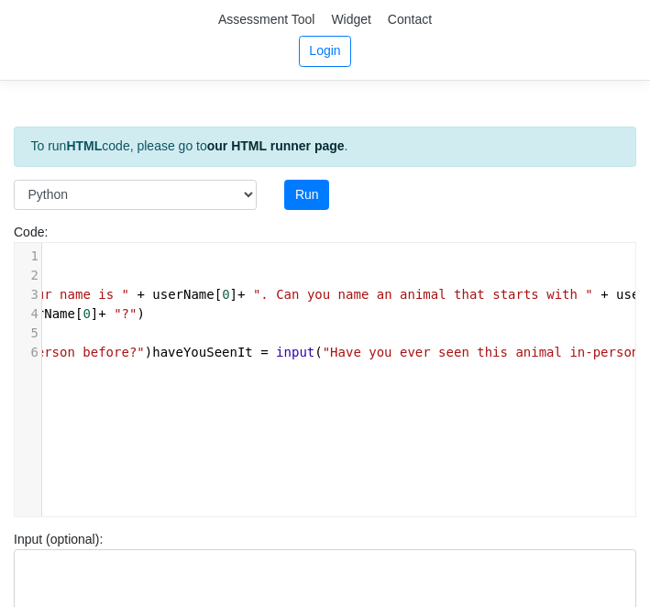
click at [161, 352] on span "haveYouSeenIt" at bounding box center [202, 352] width 101 height 15
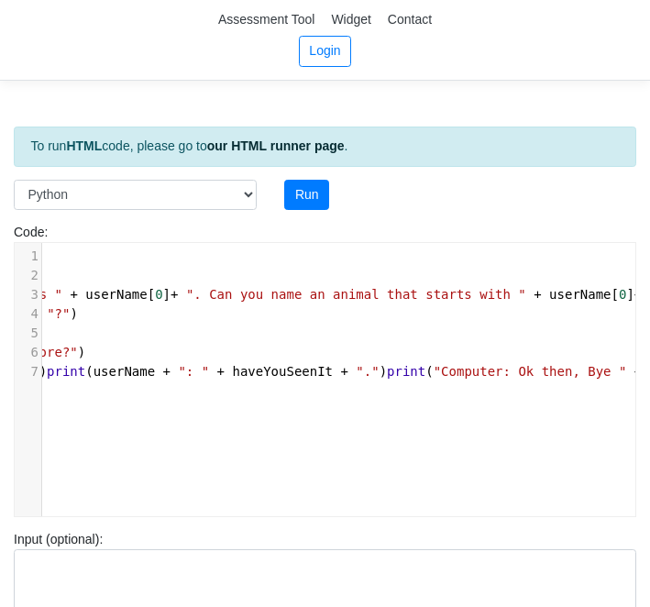
click at [396, 374] on span "haveYouSeenIt = input ( "Have you ever seen this animal in-person before?" ) pr…" at bounding box center [233, 371] width 1562 height 15
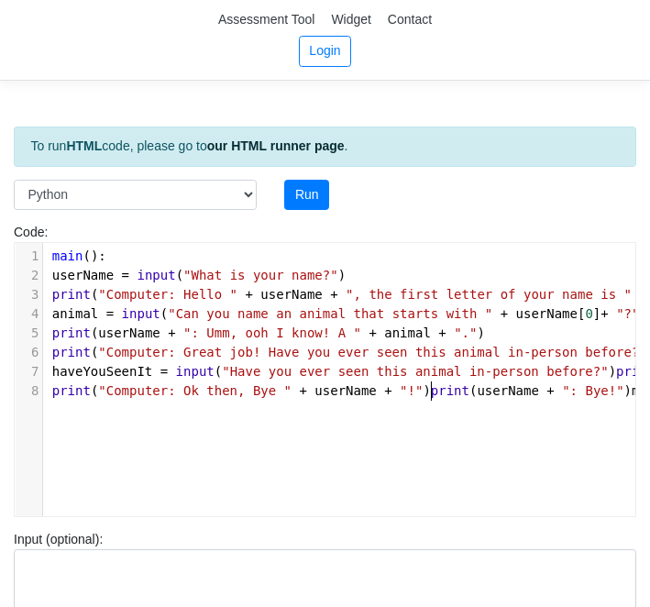
click at [430, 391] on span "print ( "Computer: Ok then, Bye " + userName + "!" ) print ( userName + ": Bye!…" at bounding box center [350, 390] width 658 height 15
click at [264, 412] on span "main" at bounding box center [268, 410] width 31 height 15
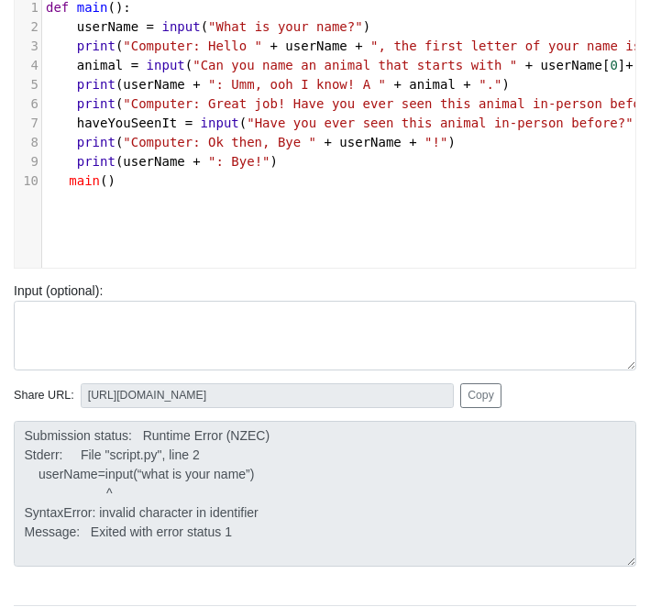
scroll to position [119, 0]
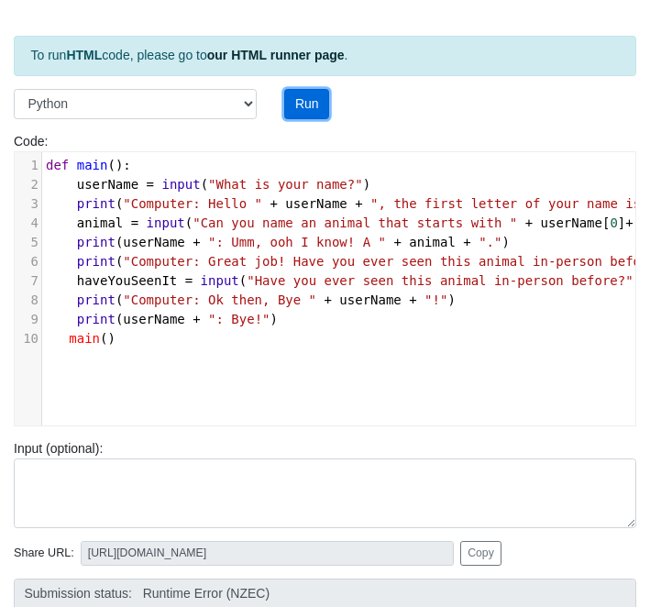
click at [311, 104] on button "Run" at bounding box center [306, 104] width 45 height 31
type input "https://codetester.io/runner?s=NZz8OAR2Xn"
type textarea "Submission status: Runtime Error (NZEC) Stderr: File "script.py", line 7 haveYo…"
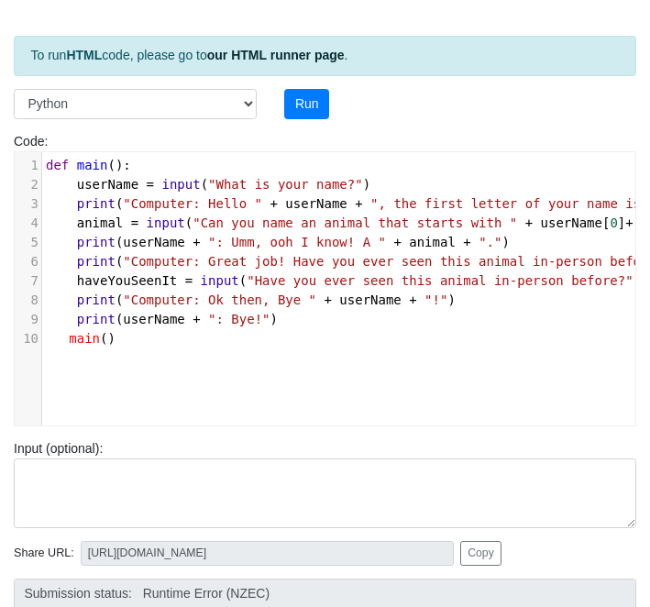
click at [316, 103] on button "Run" at bounding box center [306, 104] width 45 height 31
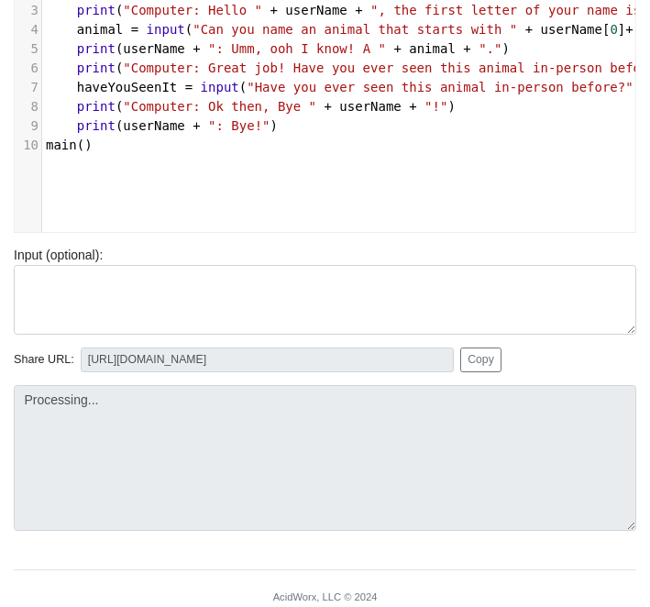
scroll to position [349, 0]
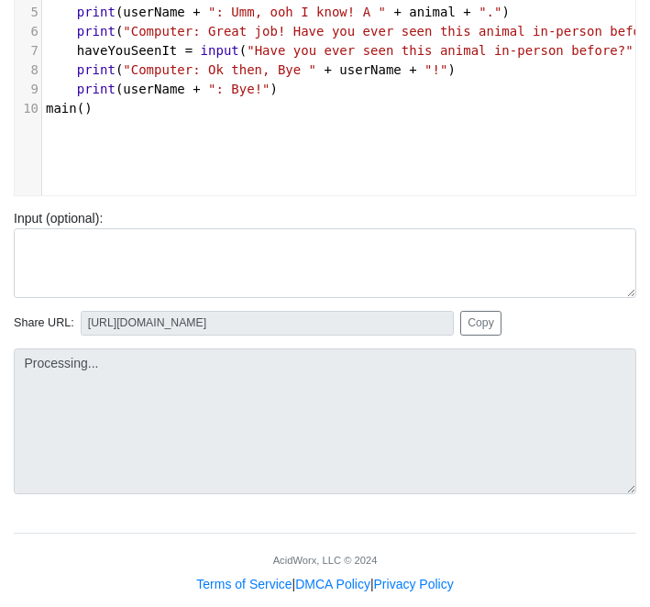
type input "https://codetester.io/runner?s=KxzK3N51z1"
type textarea "Submission status: Runtime Error (NZEC) Stderr: File "script.py", line 7 haveYo…"
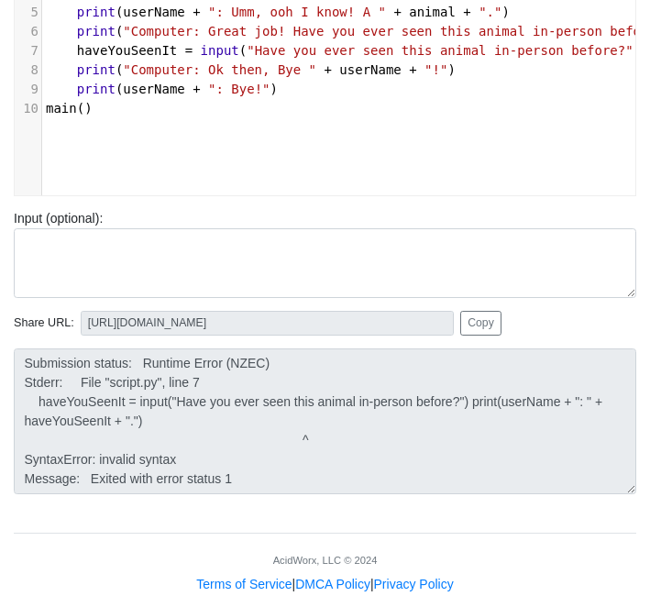
click at [226, 170] on div "​ x 10 1 10 1 def main (): 2 userName = input ( "What is your name?" ) 3 print …" at bounding box center [339, 72] width 648 height 301
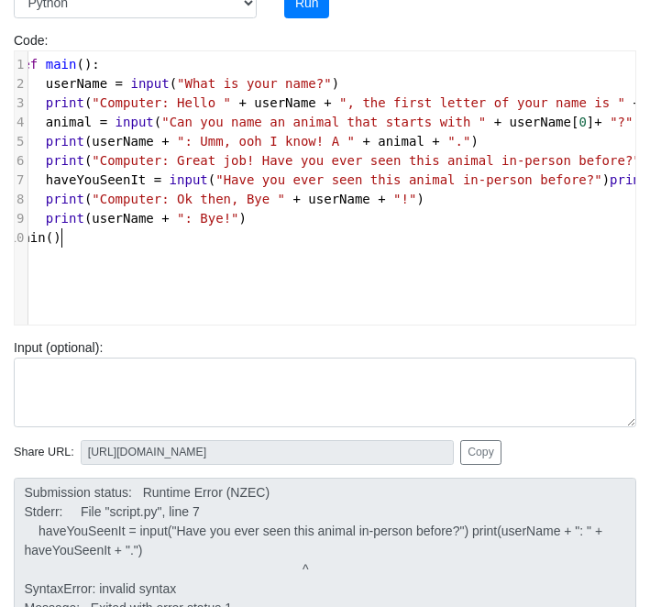
scroll to position [0, 57]
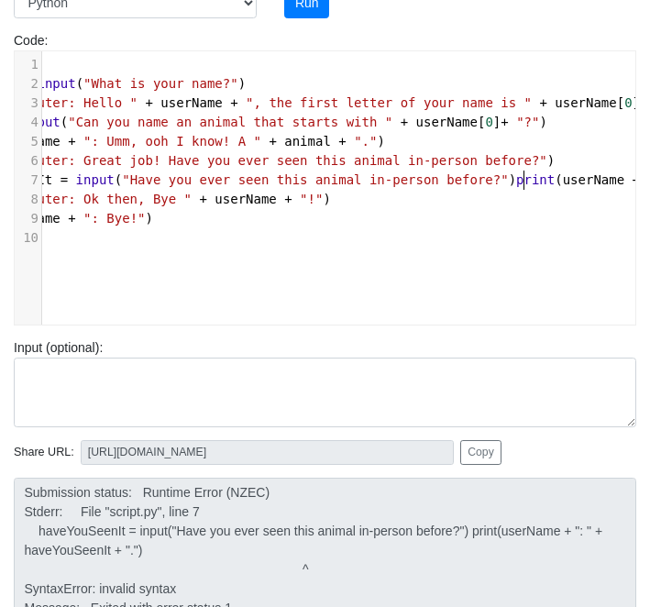
click at [526, 175] on span "print" at bounding box center [535, 179] width 39 height 15
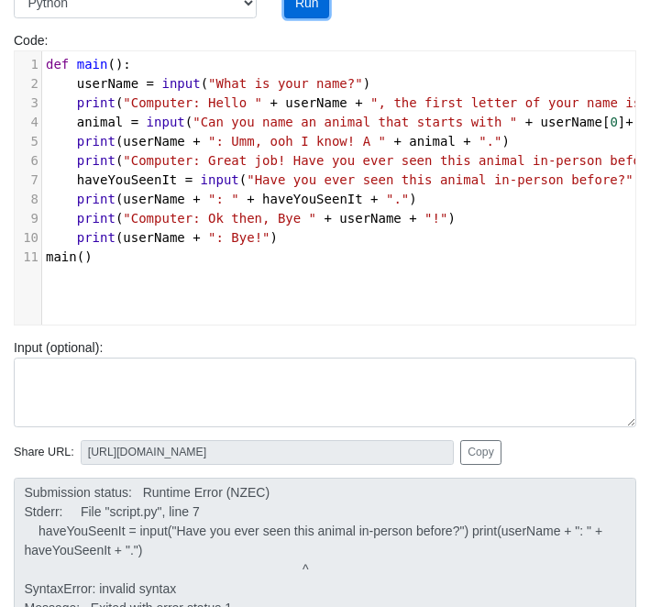
click at [319, 12] on button "Run" at bounding box center [306, 3] width 45 height 31
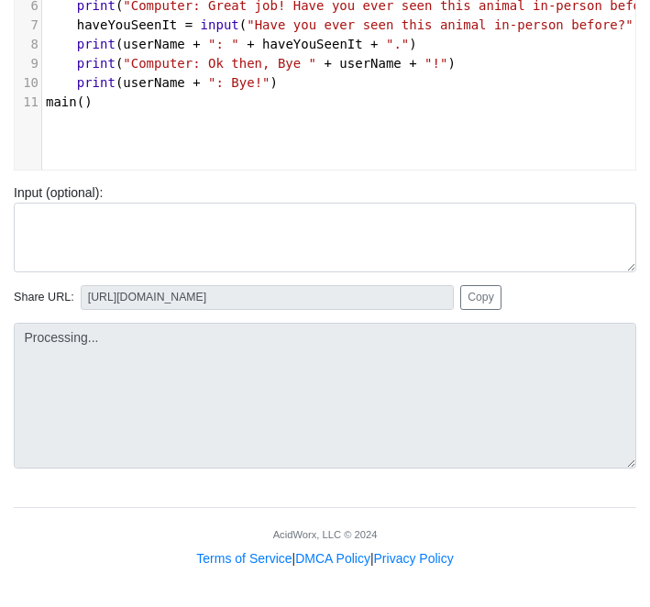
type input "https://codetester.io/runner?s=yGzRyNDPXJ"
type textarea "Submission status: Runtime Error (NZEC) Stdout: What is your name? Stderr: Trac…"
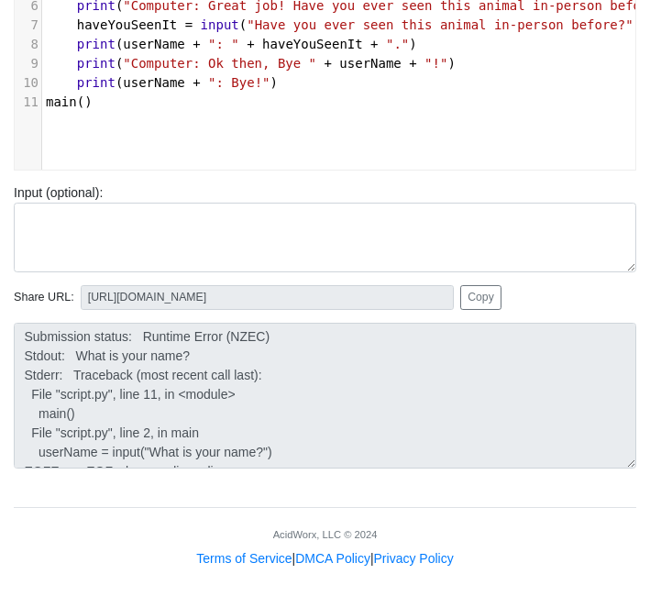
scroll to position [0, 0]
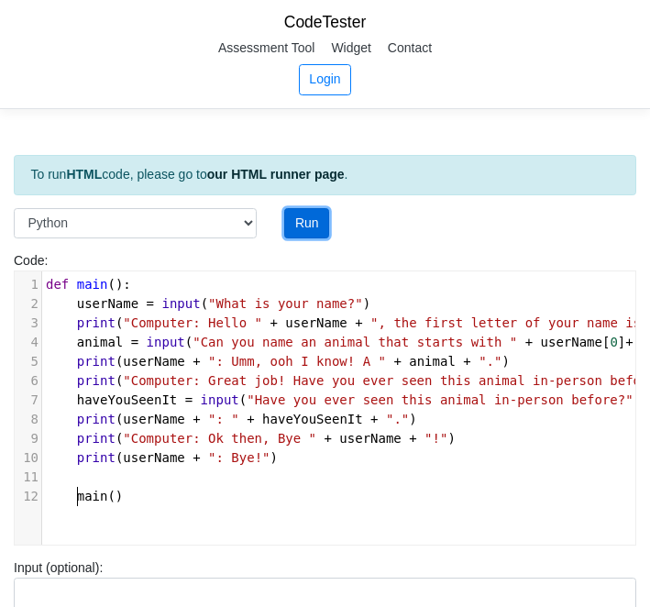
click at [319, 215] on button "Run" at bounding box center [306, 223] width 45 height 31
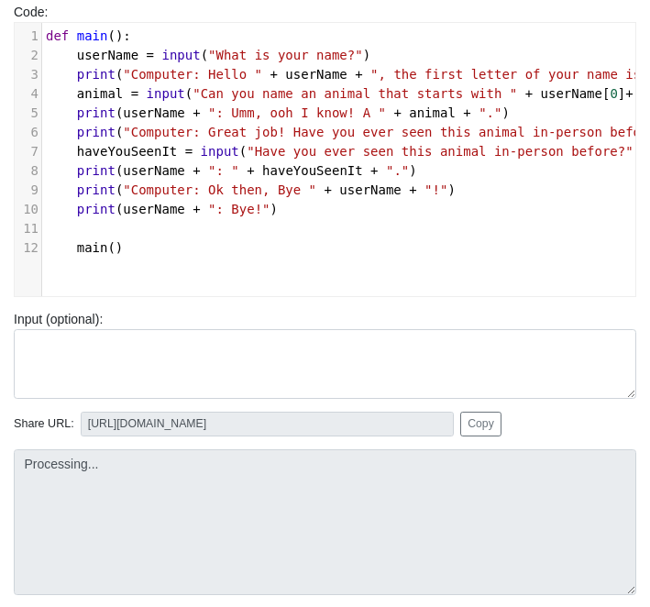
scroll to position [250, 0]
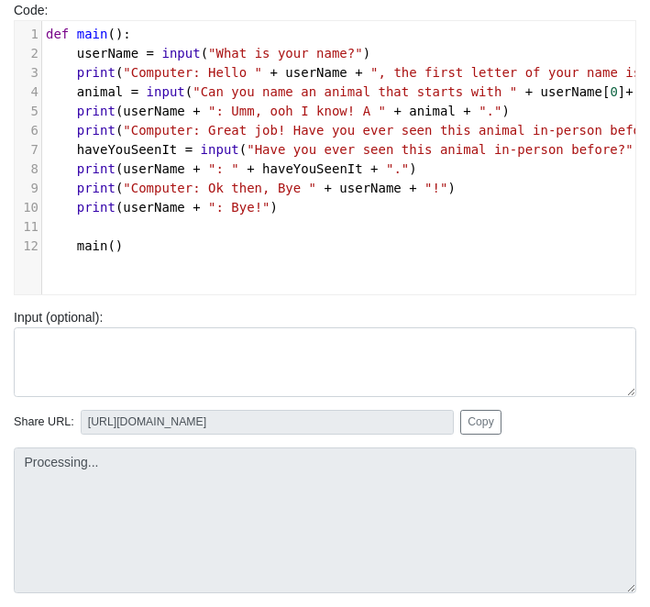
type input "https://codetester.io/runner?s=Axzb3NKKWJ"
type textarea "Submission status: Runtime Error (NZEC) Stderr: File "script.py", line 12 main(…"
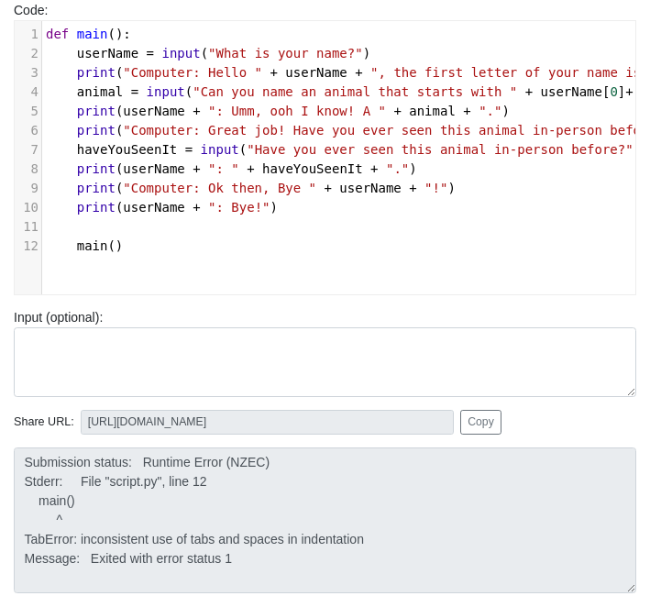
scroll to position [0, 0]
click at [77, 250] on span "main" at bounding box center [92, 245] width 31 height 15
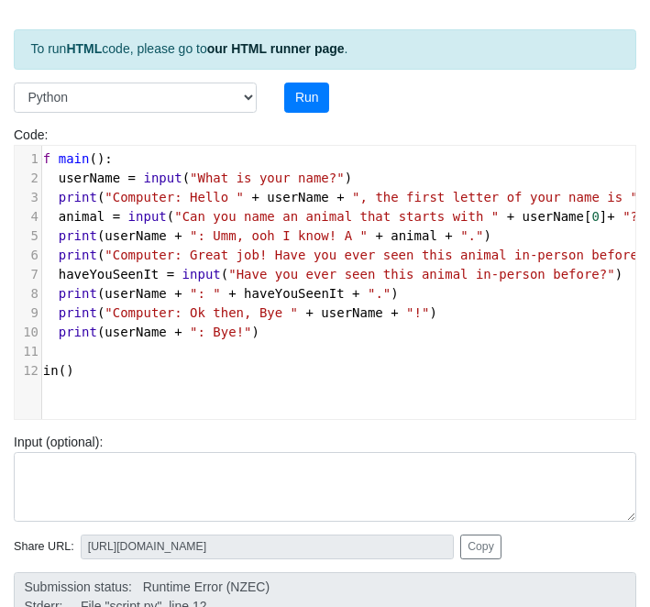
scroll to position [121, 0]
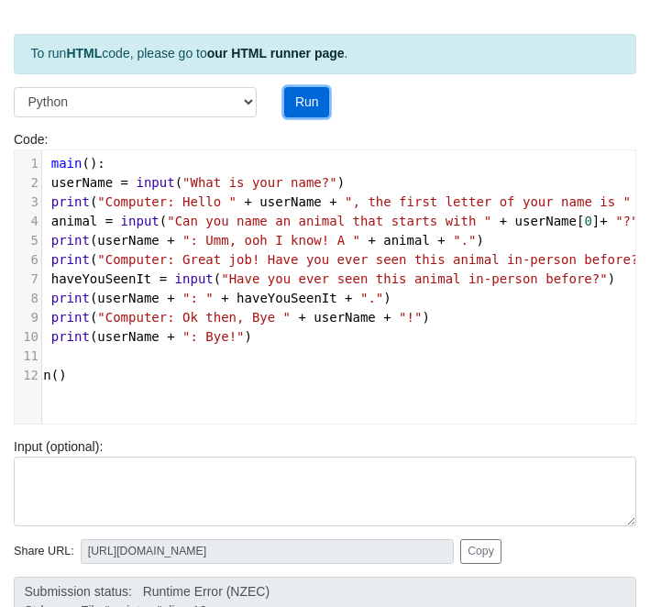
click at [297, 94] on button "Run" at bounding box center [306, 102] width 45 height 31
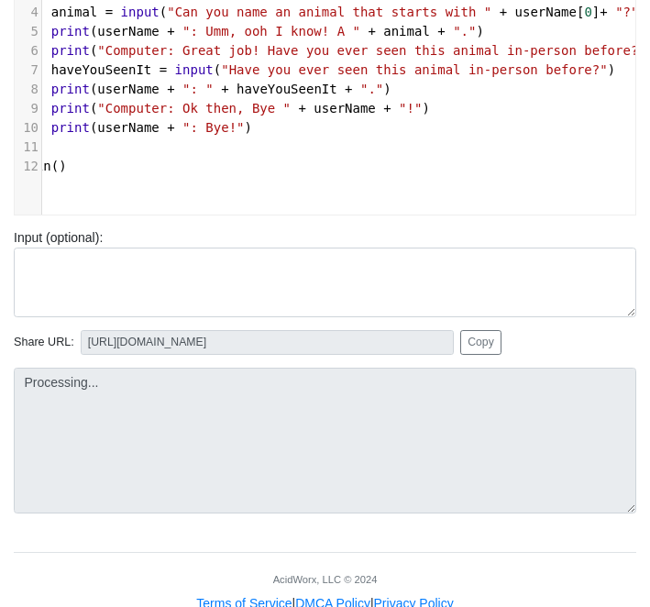
scroll to position [375, 0]
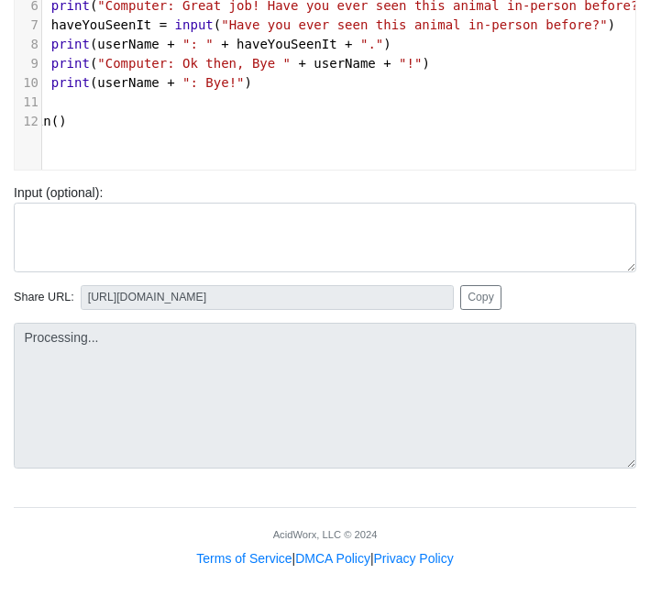
type input "https://codetester.io/runner?s=N8lGEN8Rz2"
type textarea "Submission status: Runtime Error (NZEC) Stdout: What is your name? Stderr: Trac…"
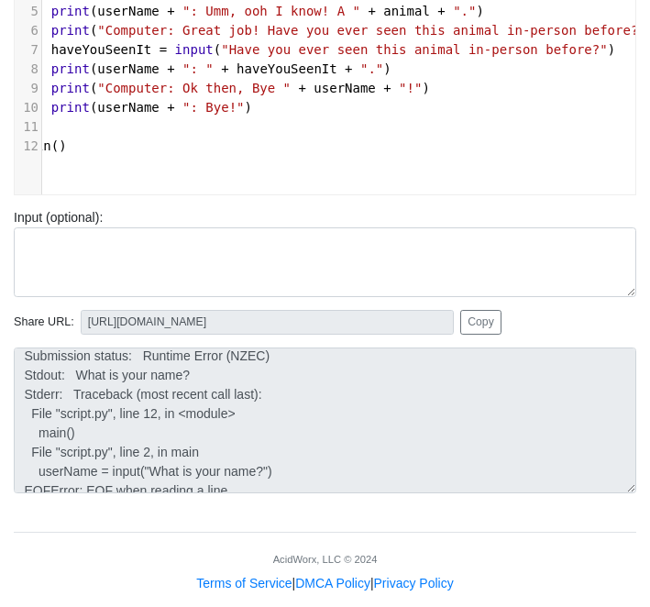
scroll to position [0, 0]
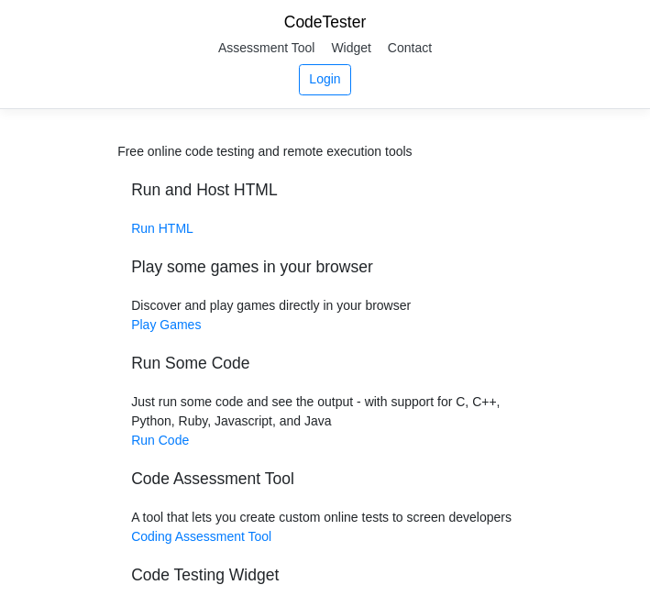
scroll to position [141, 0]
